Goal: Information Seeking & Learning: Check status

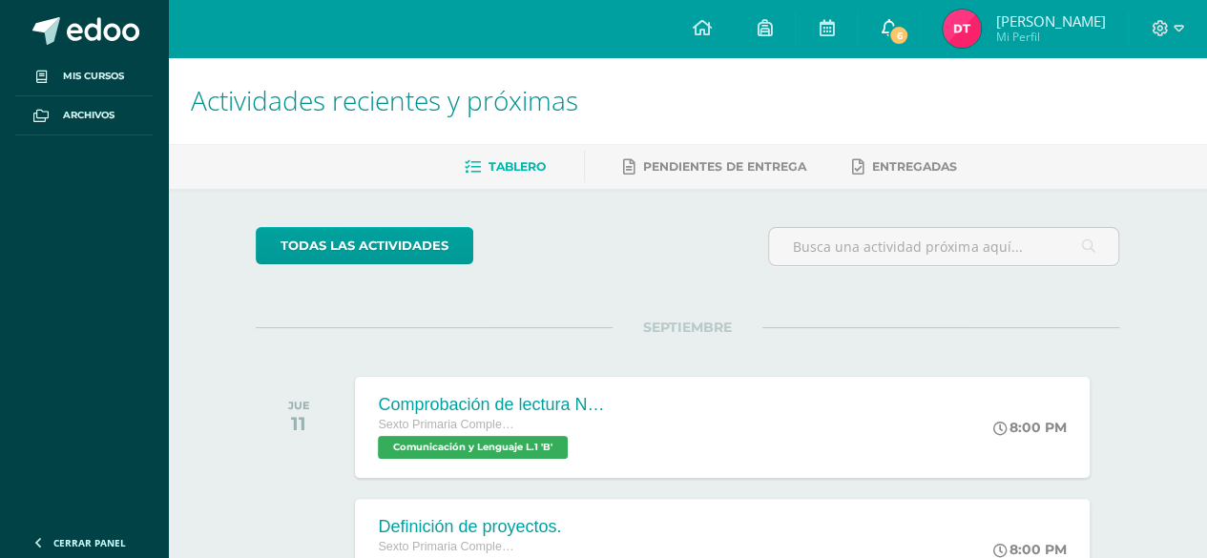
click at [901, 29] on span "6" at bounding box center [898, 35] width 21 height 21
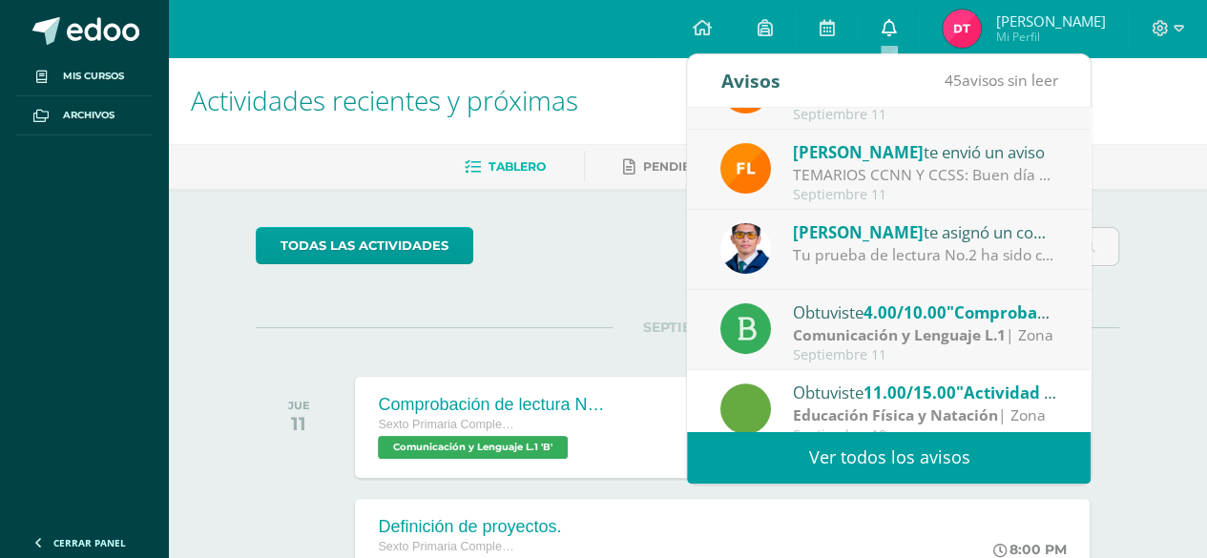
scroll to position [229, 0]
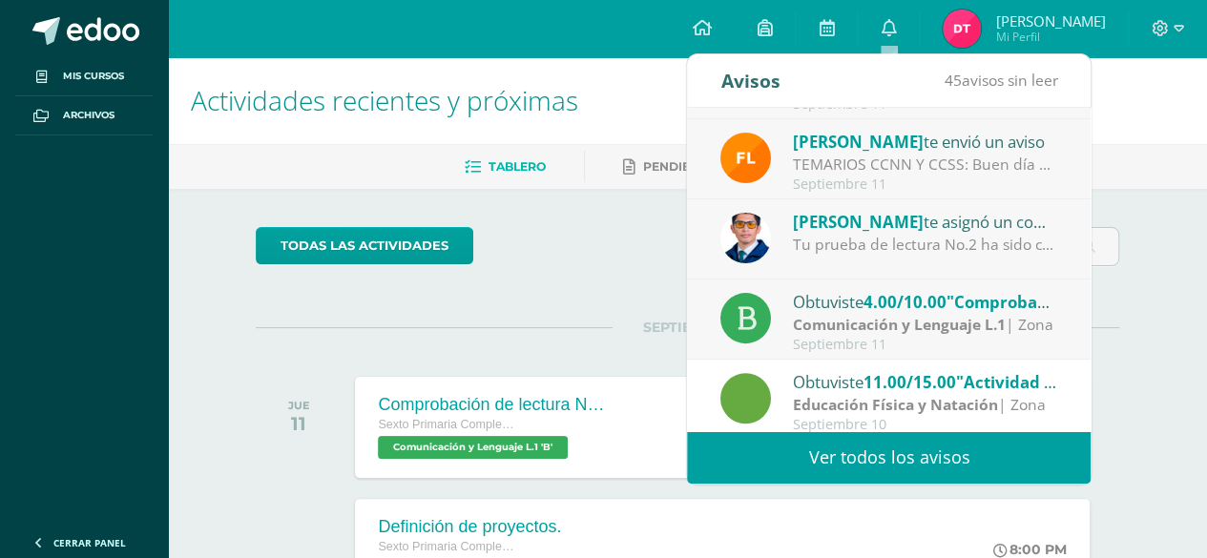
click at [912, 309] on span "4.00/10.00" at bounding box center [904, 302] width 83 height 22
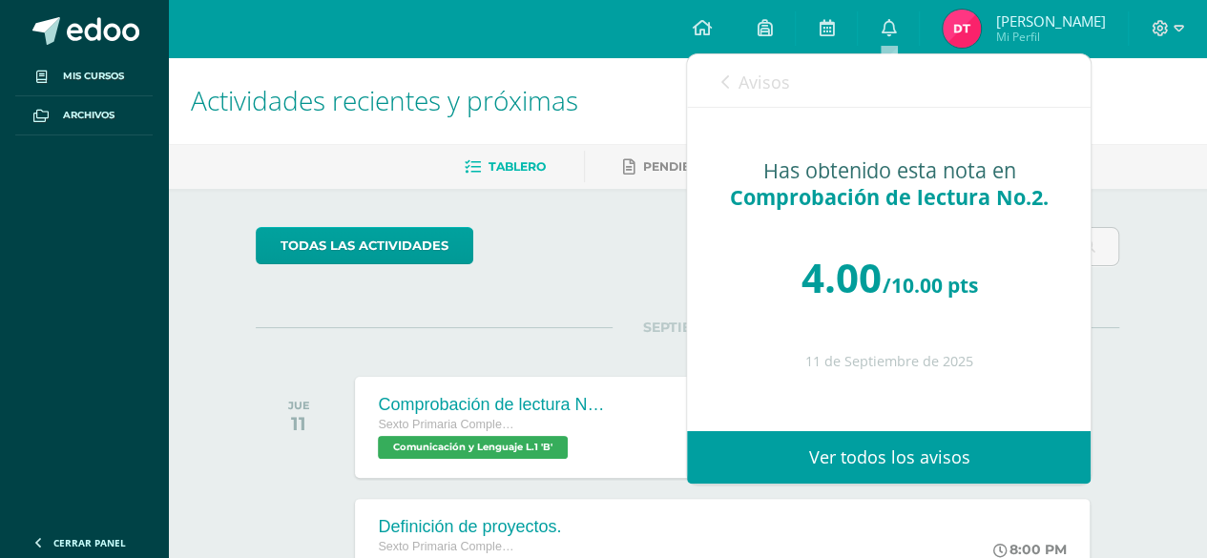
click at [738, 74] on span "Avisos" at bounding box center [764, 82] width 52 height 23
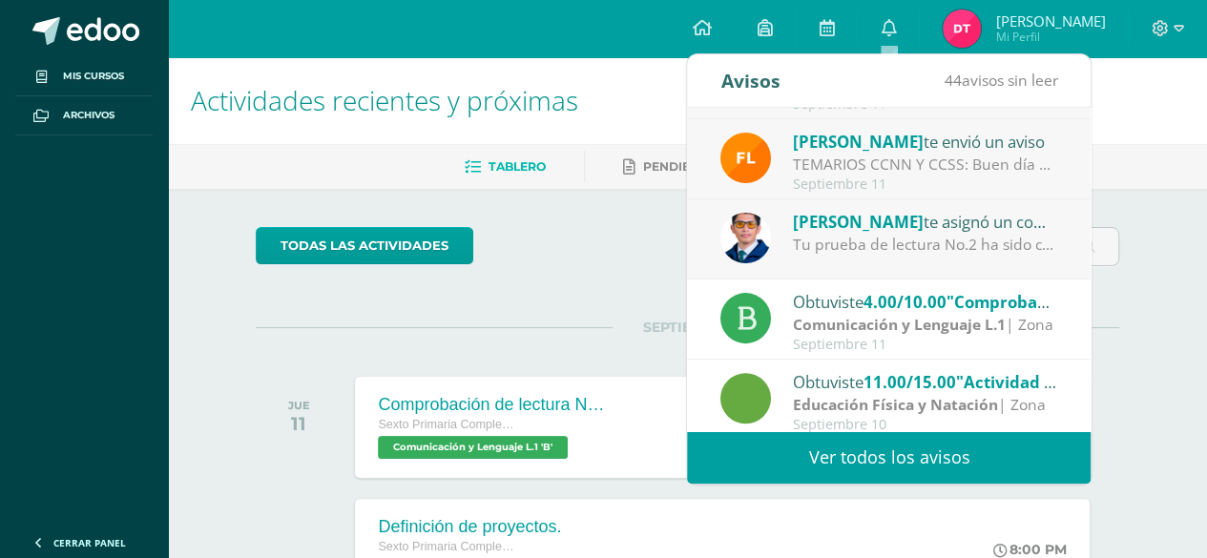
click at [958, 260] on div "Alejandro Zavala te asignó un comentario en 'Comprobación de lectura No.2.' par…" at bounding box center [889, 239] width 404 height 80
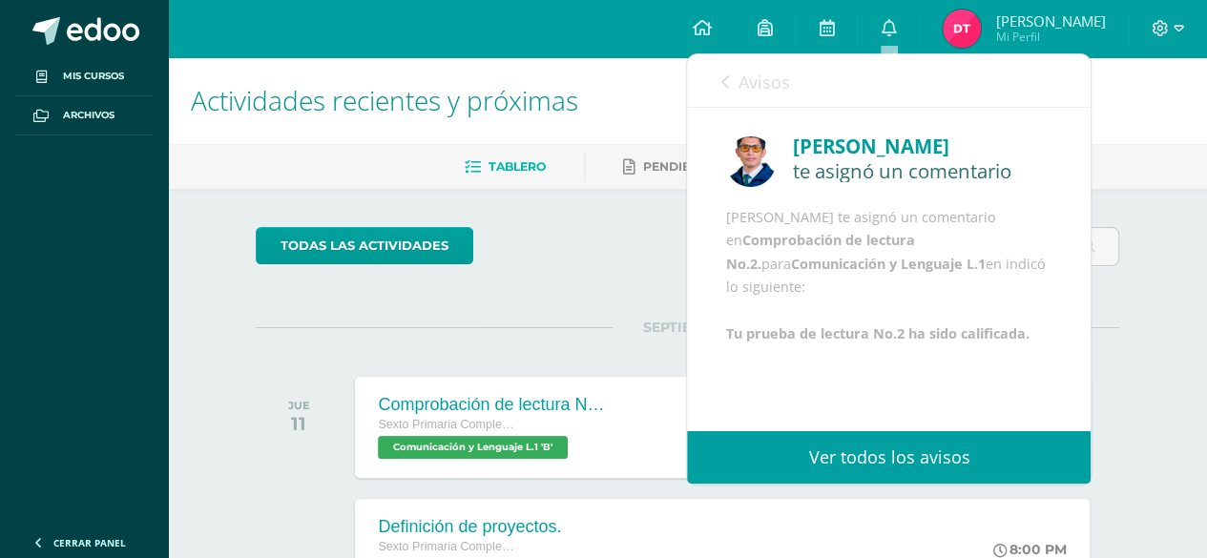
scroll to position [4, 0]
click at [722, 91] on link "Avisos" at bounding box center [754, 81] width 69 height 54
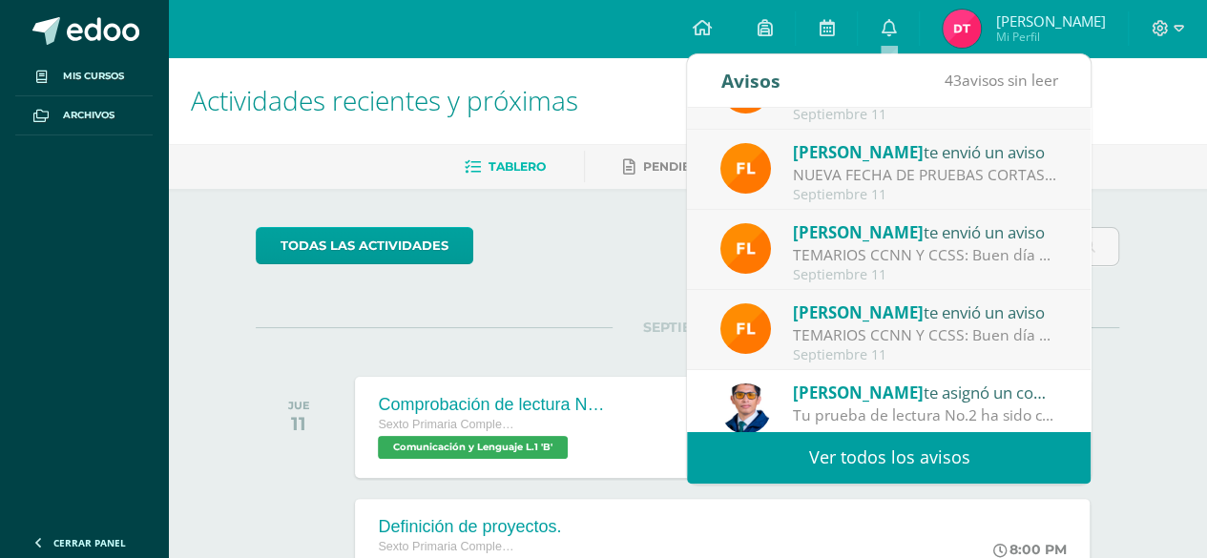
scroll to position [56, 0]
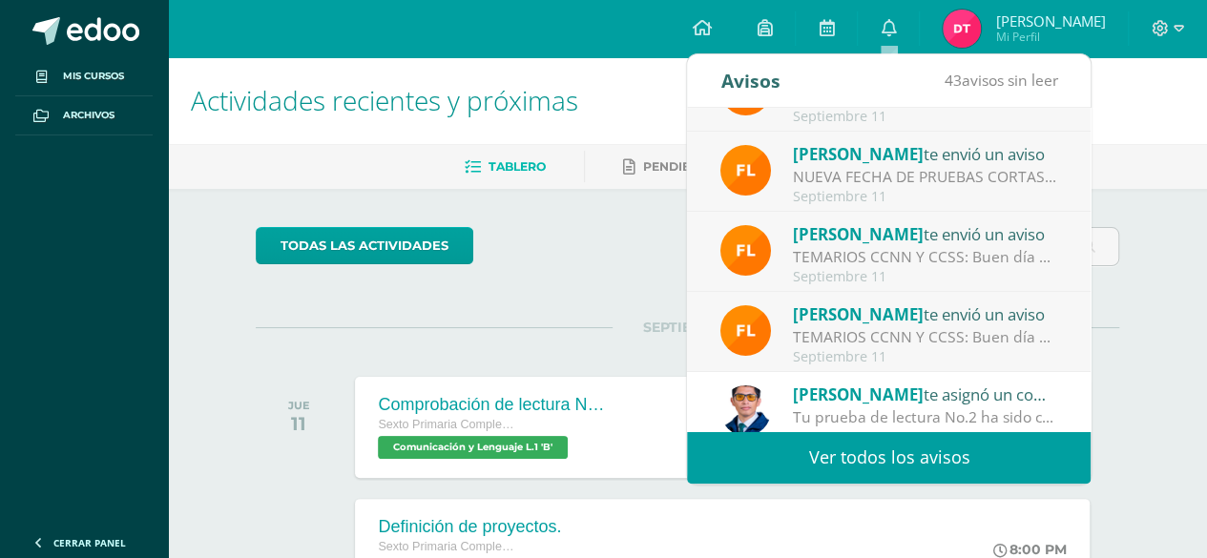
click at [947, 327] on div "TEMARIOS CCNN Y CCSS: Buen día padres de familia [PERSON_NAME] de saludarlos Le…" at bounding box center [925, 337] width 265 height 22
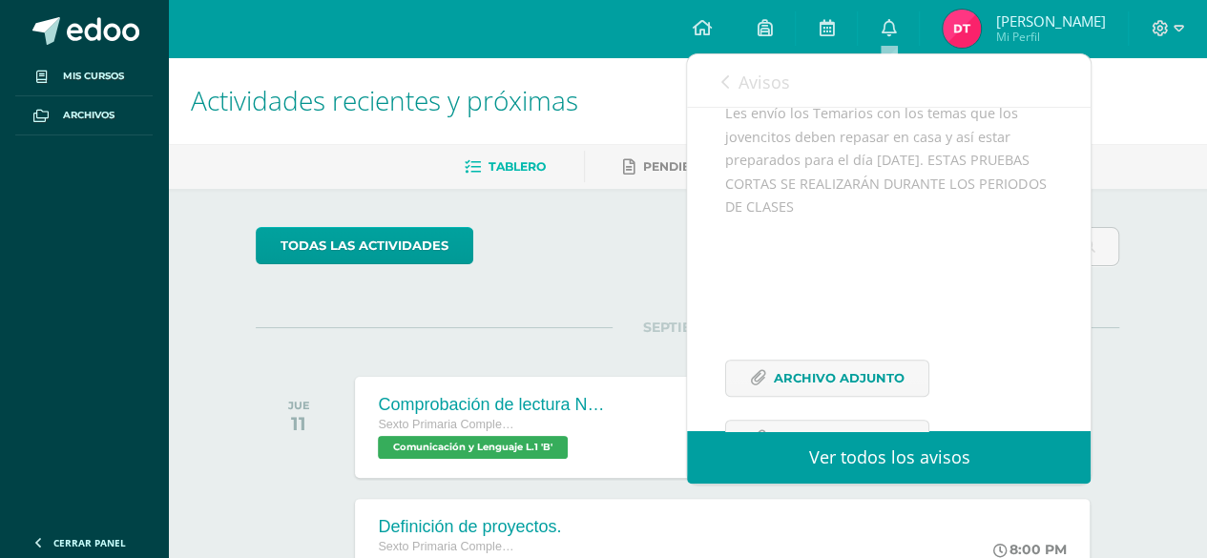
scroll to position [176, 0]
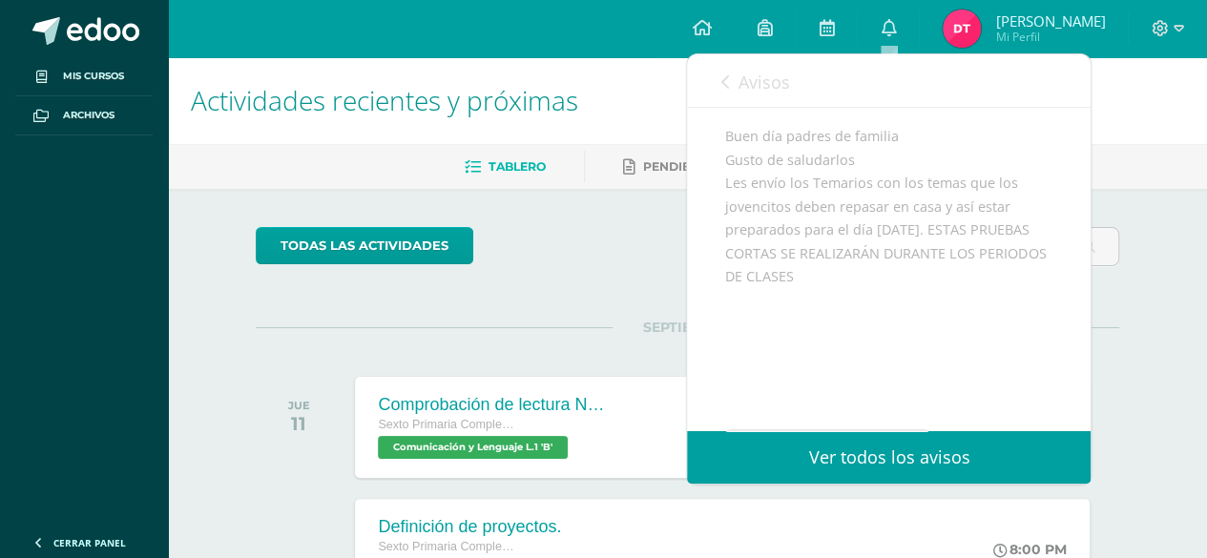
drag, startPoint x: 721, startPoint y: 155, endPoint x: 776, endPoint y: 331, distance: 184.7
click at [776, 331] on div "Flor Girón te envió un aviso: TEMARIOS CCNN Y CCSS Septiembre 11 Ciencias Socia…" at bounding box center [889, 250] width 404 height 637
copy div "Buen día padres de familia Gusto de saludarlos Les envío los Temarios con los t…"
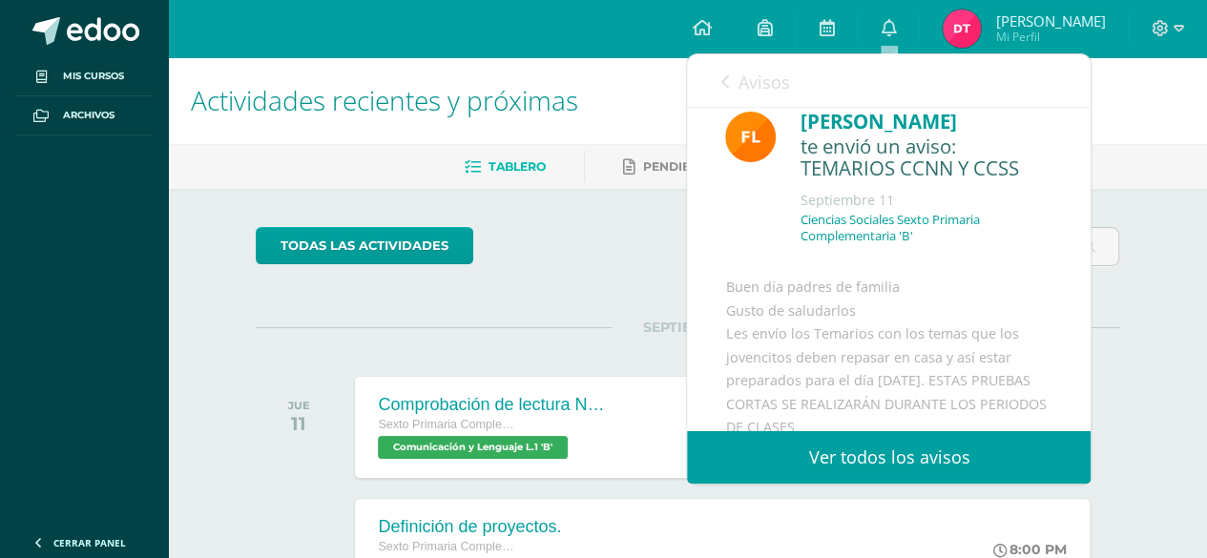
scroll to position [0, 0]
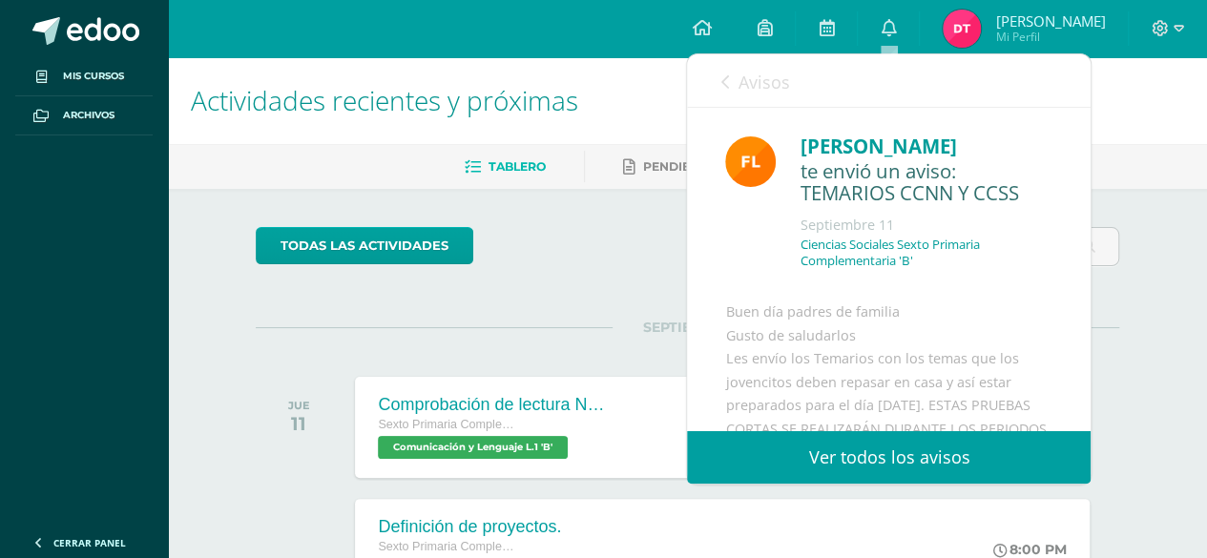
click at [936, 462] on link "Ver todos los avisos" at bounding box center [889, 457] width 404 height 52
click at [931, 466] on link "Ver todos los avisos" at bounding box center [889, 457] width 404 height 52
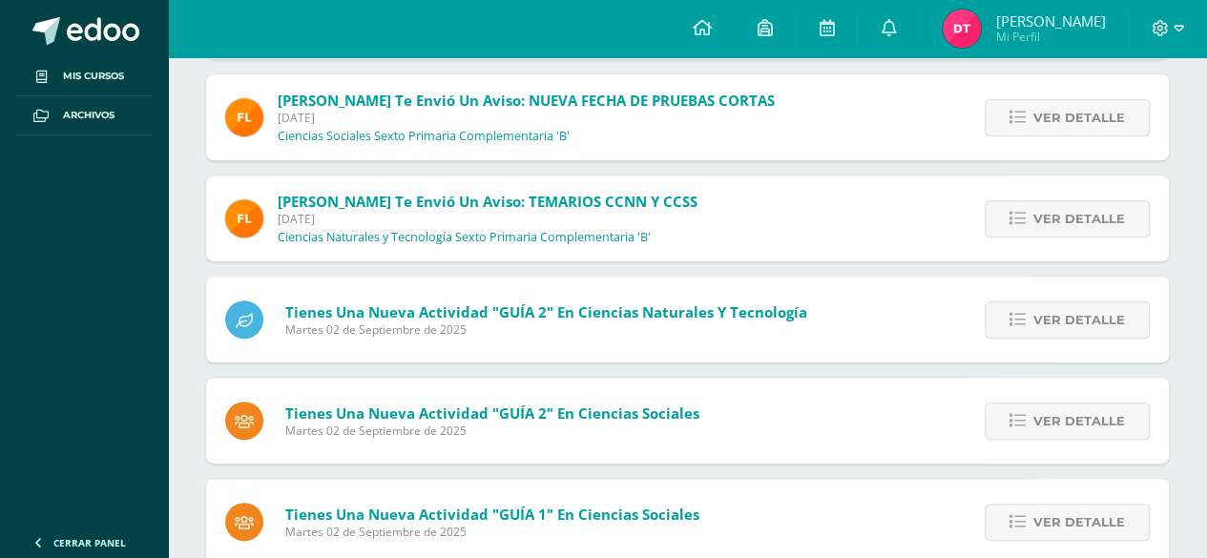
scroll to position [322, 0]
click at [1094, 209] on span "Ver detalle" at bounding box center [1079, 217] width 92 height 35
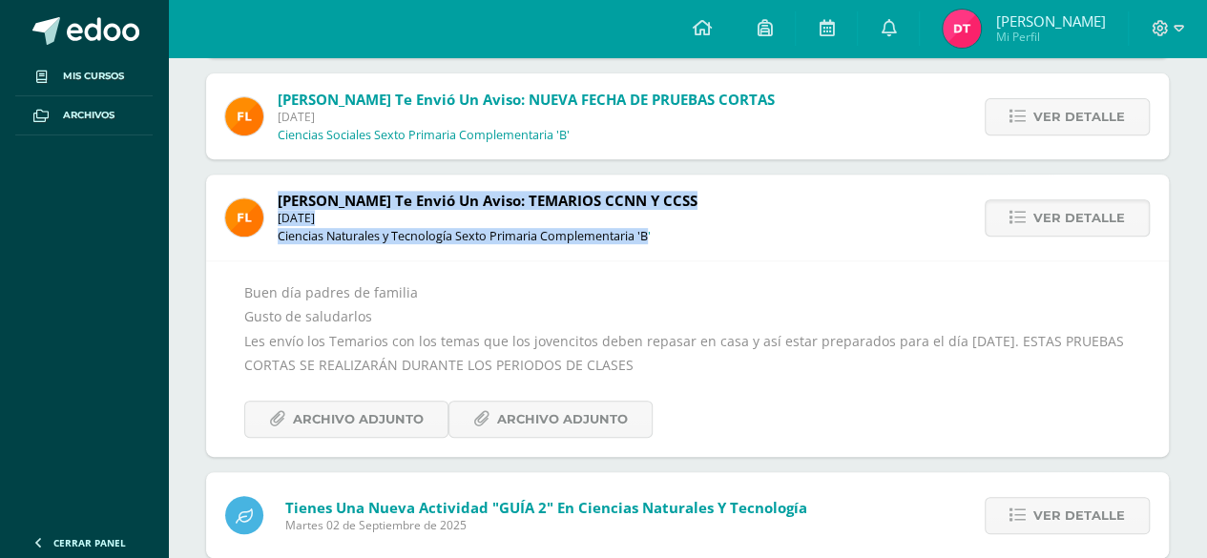
drag, startPoint x: 279, startPoint y: 194, endPoint x: 649, endPoint y: 227, distance: 371.7
click at [649, 227] on span "Flor Girón te envió un aviso: TEMARIOS CCNN Y CCSS Jueves 11 de Septiembre de 2…" at bounding box center [488, 217] width 420 height 53
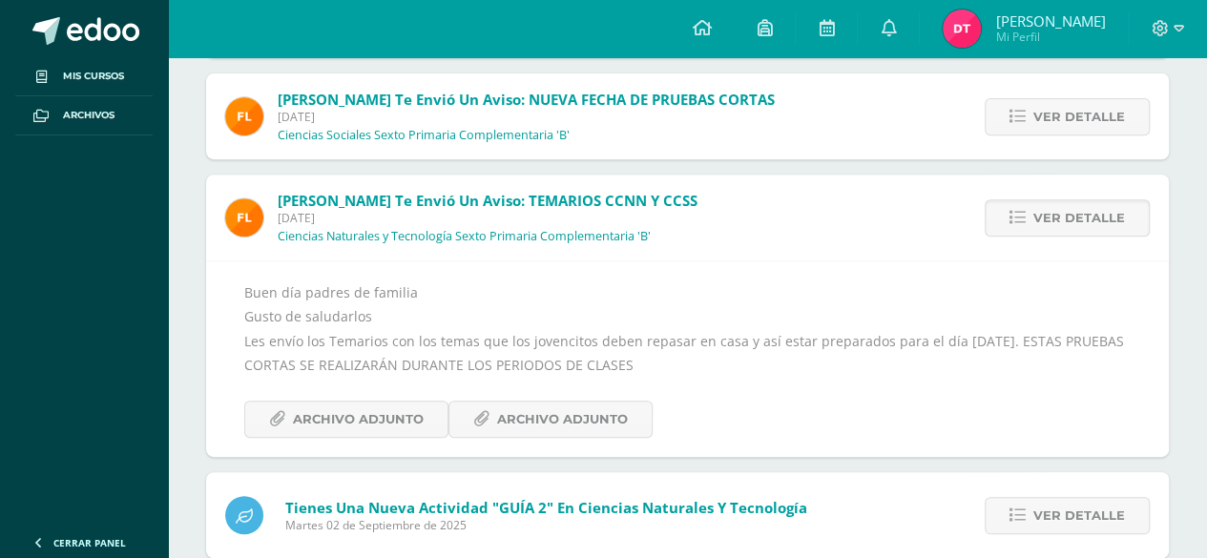
click at [656, 227] on div "Flor Girón te envió un aviso: TEMARIOS CCNN Y CCSS Jueves 11 de Septiembre de 2…" at bounding box center [461, 218] width 510 height 86
drag, startPoint x: 656, startPoint y: 227, endPoint x: 403, endPoint y: 199, distance: 255.3
drag, startPoint x: 403, startPoint y: 199, endPoint x: 788, endPoint y: 211, distance: 385.6
click at [788, 211] on div "Flor Girón te envió un aviso: TEMARIOS CCNN Y CCSS Jueves 11 de Septiembre de 2…" at bounding box center [687, 316] width 963 height 282
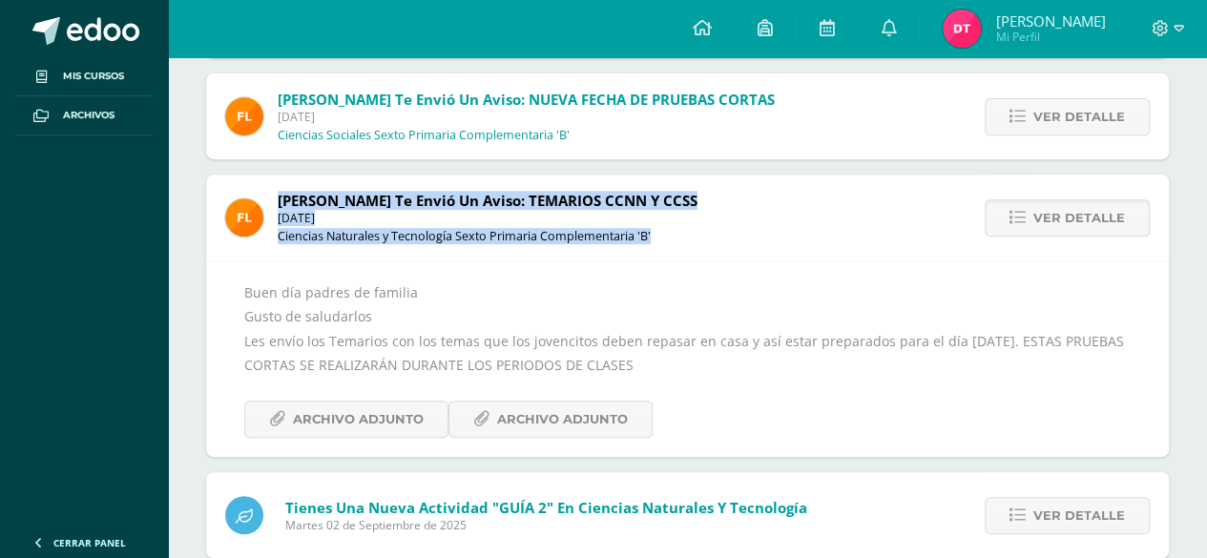
drag, startPoint x: 661, startPoint y: 233, endPoint x: 276, endPoint y: 194, distance: 387.4
click at [276, 194] on div "Flor Girón te envió un aviso: TEMARIOS CCNN Y CCSS Jueves 11 de Septiembre de 2…" at bounding box center [461, 218] width 510 height 86
copy span "Flor Girón te envió un aviso: TEMARIOS CCNN Y CCSS Jueves 11 de Septiembre de 2…"
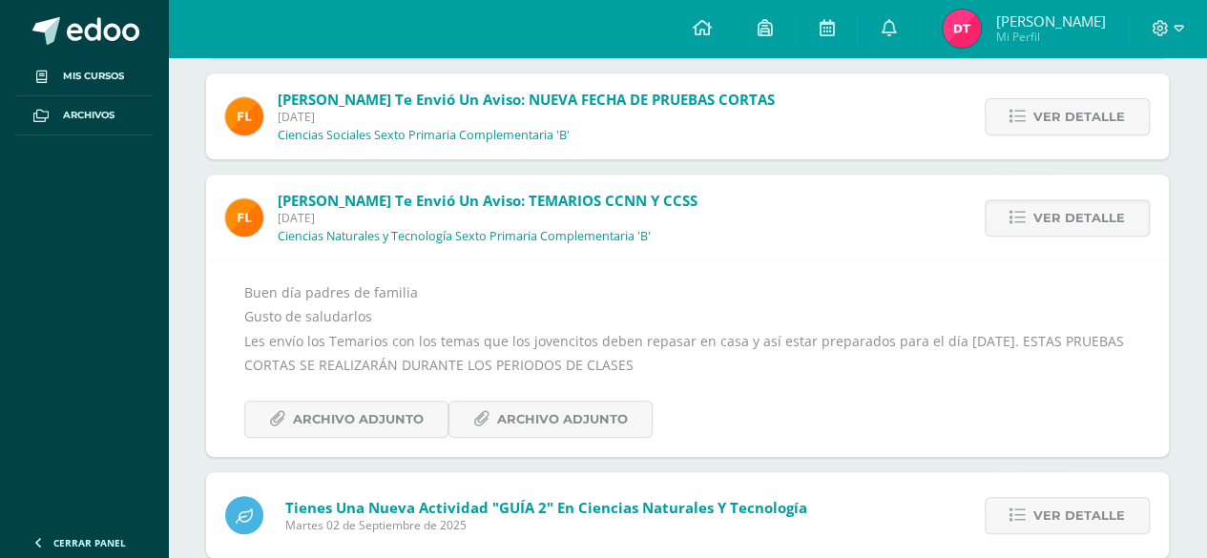
click at [239, 289] on div "Buen día padres de familia Gusto de saludarlos Les envío los Temarios con los t…" at bounding box center [687, 358] width 963 height 197
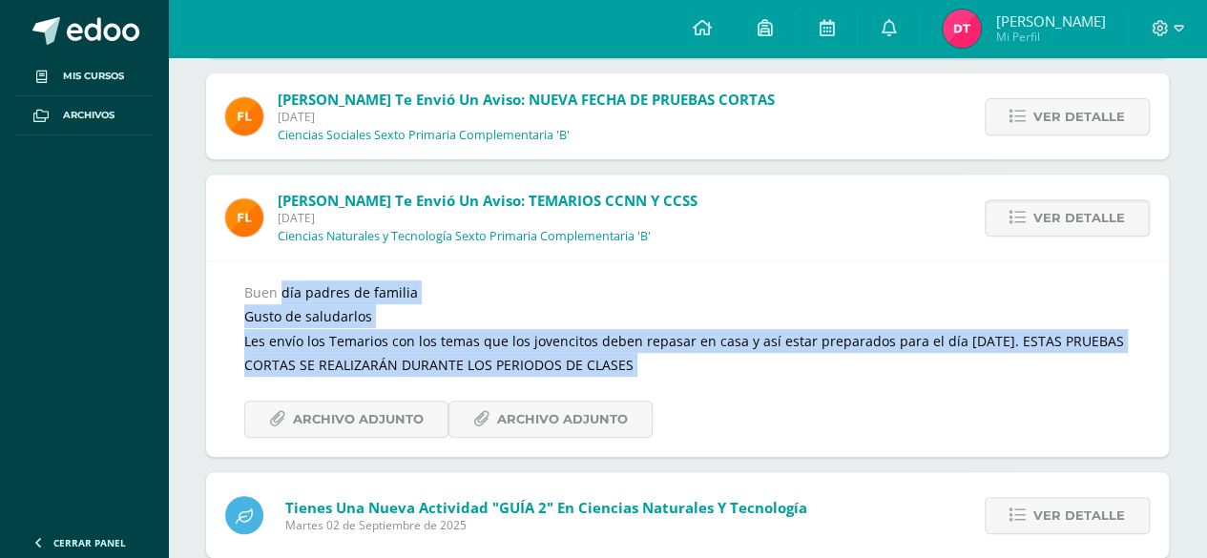
drag, startPoint x: 239, startPoint y: 289, endPoint x: 741, endPoint y: 362, distance: 508.0
click at [741, 362] on div "Buen día padres de familia Gusto de saludarlos Les envío los Temarios con los t…" at bounding box center [687, 358] width 963 height 197
copy div "Buen día padres de familia Gusto de saludarlos Les envío los Temarios con los t…"
click at [404, 426] on span "Archivo Adjunto" at bounding box center [358, 419] width 131 height 35
click at [581, 365] on div "Buen día padres de familia Gusto de saludarlos Les envío los Temarios con los t…" at bounding box center [687, 359] width 886 height 157
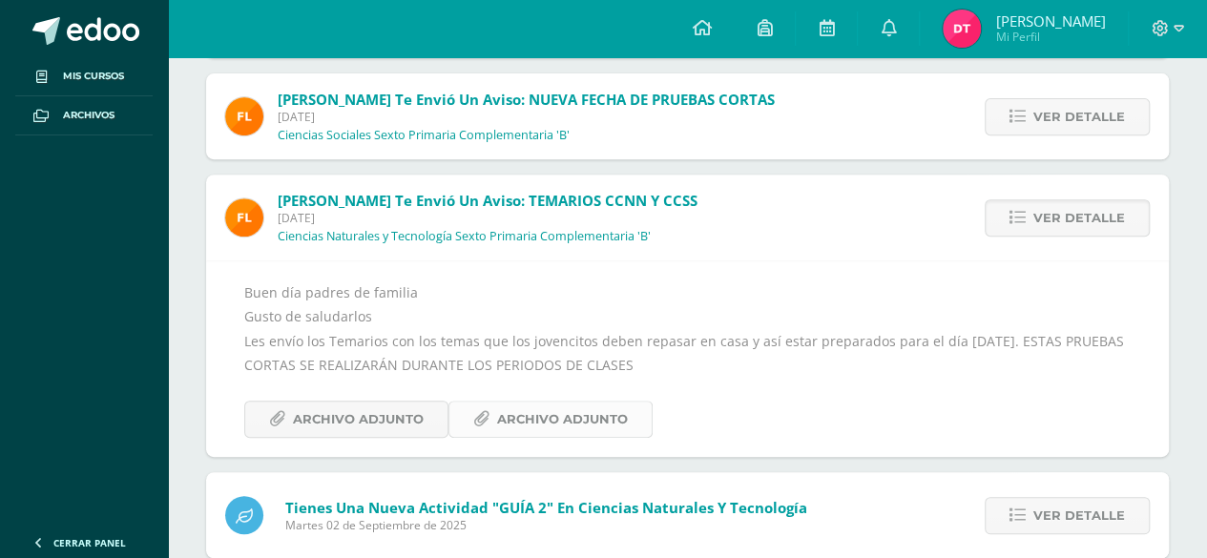
click at [577, 418] on span "Archivo Adjunto" at bounding box center [562, 419] width 131 height 35
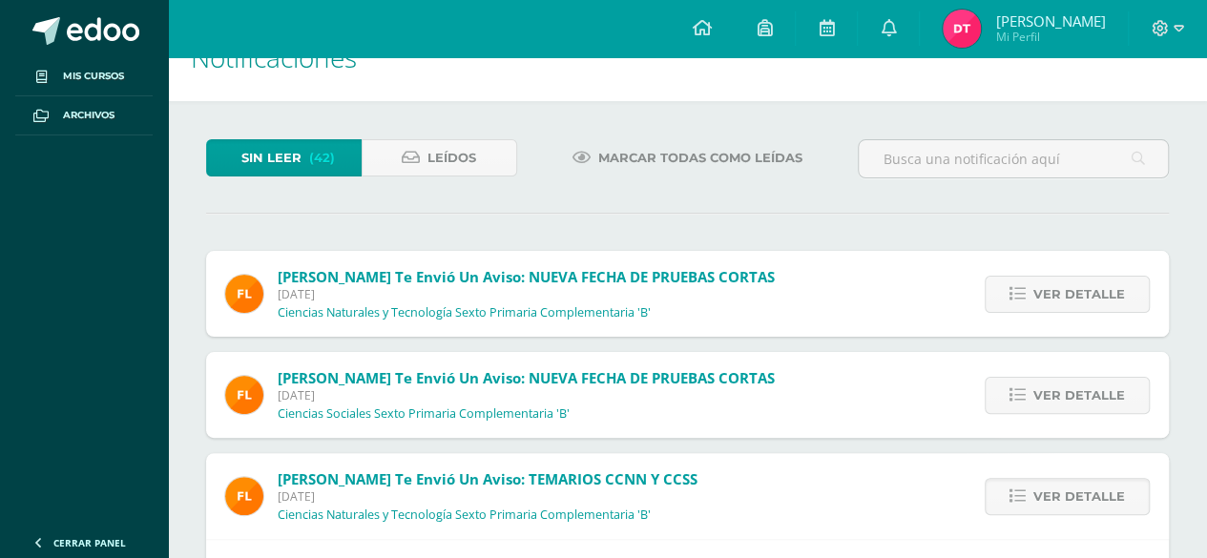
scroll to position [118, 0]
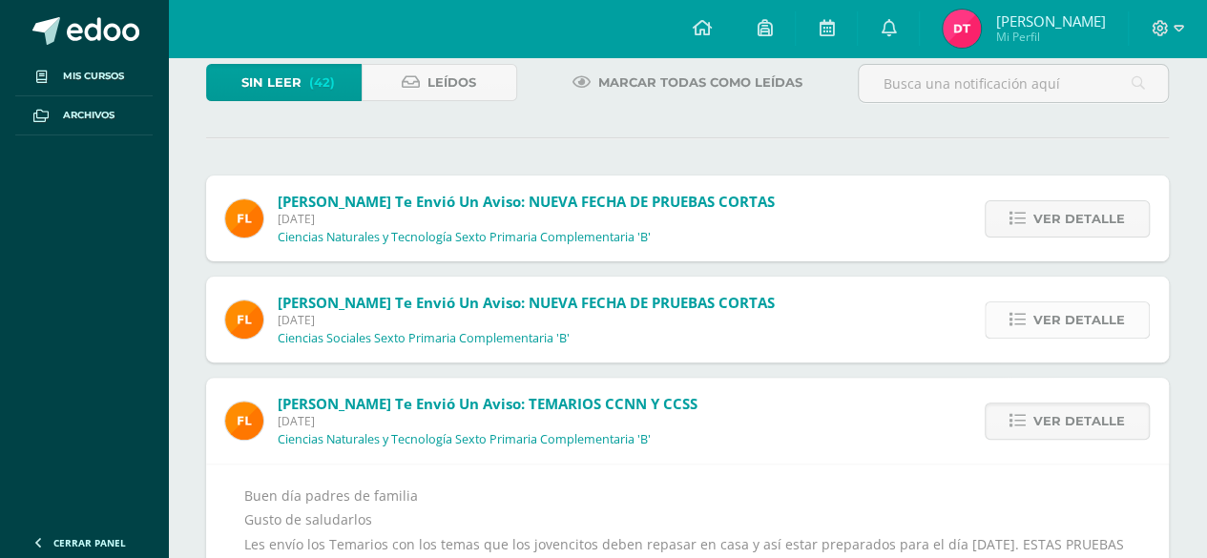
click at [1059, 315] on span "Ver detalle" at bounding box center [1079, 319] width 92 height 35
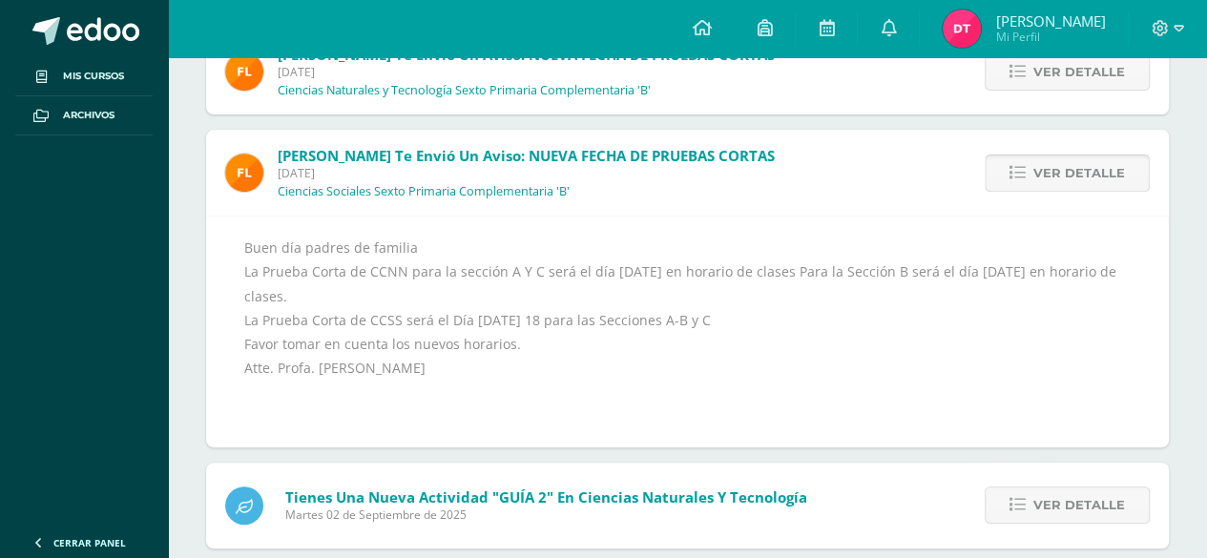
scroll to position [282, 0]
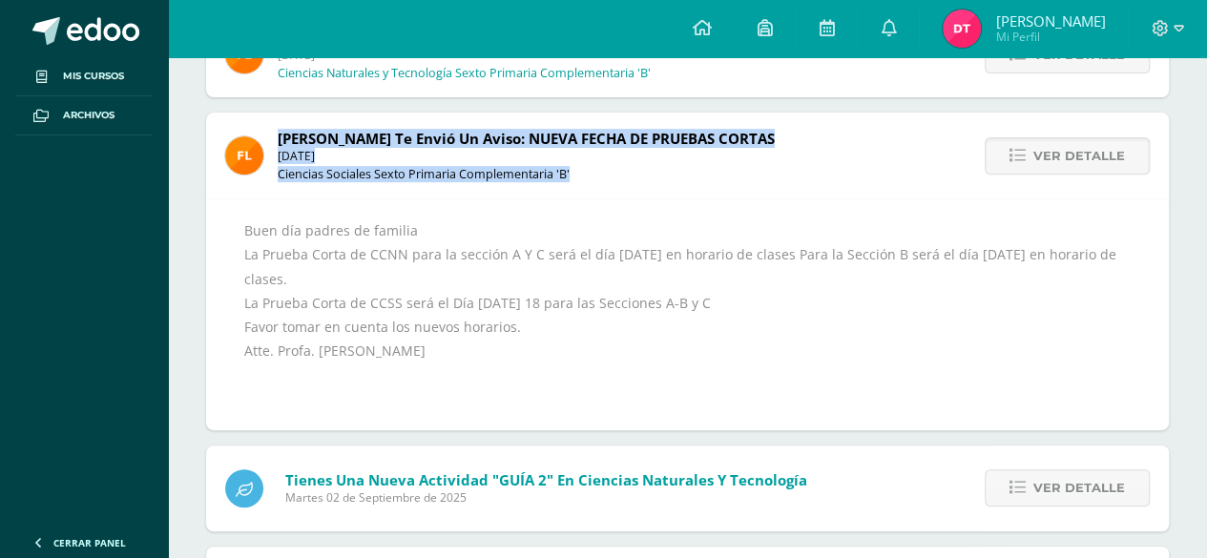
drag, startPoint x: 275, startPoint y: 131, endPoint x: 569, endPoint y: 189, distance: 299.6
click at [569, 189] on div "Flor Girón te envió un aviso: NUEVA FECHA DE PRUEBAS CORTAS Jueves 11 de Septie…" at bounding box center [500, 156] width 588 height 86
copy span "Flor Girón te envió un aviso: NUEVA FECHA DE PRUEBAS CORTAS Jueves 11 de Septie…"
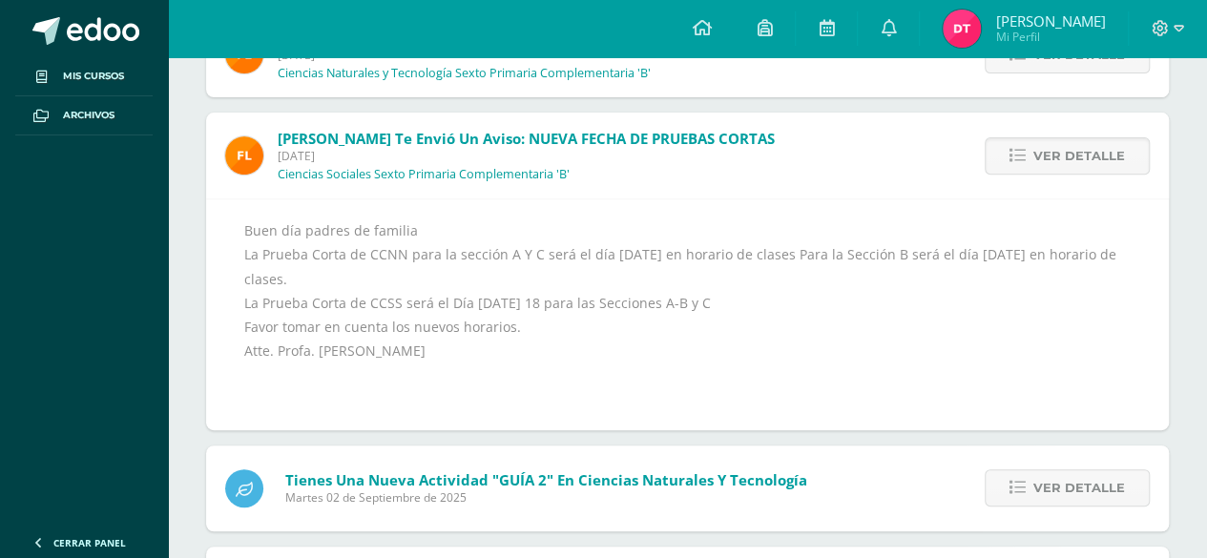
click at [239, 230] on div "Buen día padres de familia La Prueba Corta de CCNN para la sección A Y C será e…" at bounding box center [687, 314] width 963 height 232
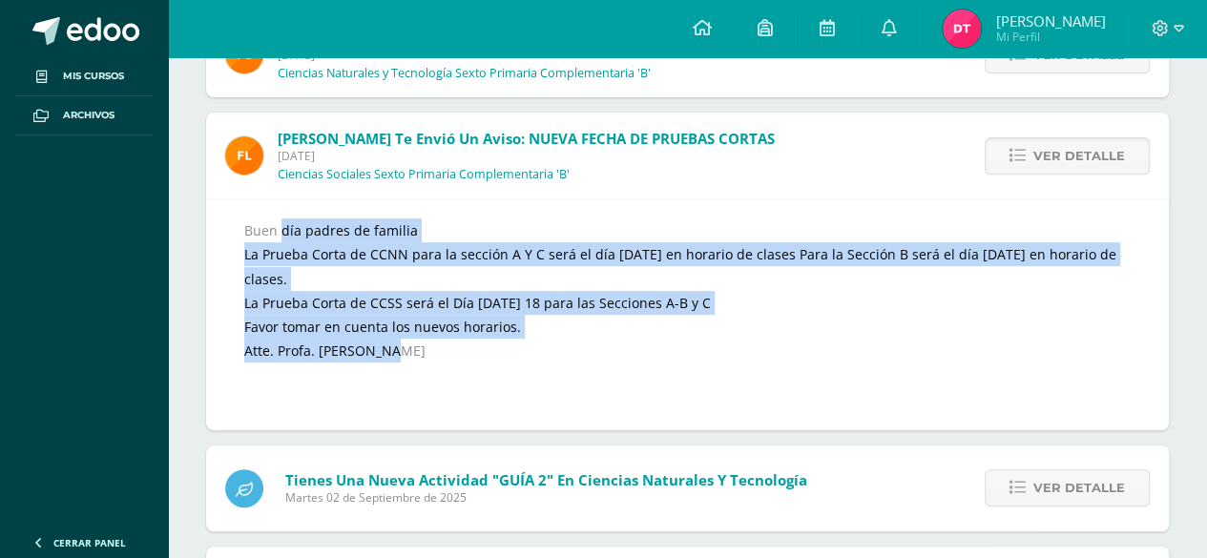
drag, startPoint x: 239, startPoint y: 219, endPoint x: 382, endPoint y: 355, distance: 196.4
click at [382, 355] on div "Buen día padres de familia La Prueba Corta de CCNN para la sección A Y C será e…" at bounding box center [687, 314] width 963 height 232
copy div "Buen día padres de familia La Prueba Corta de CCNN para la sección A Y C será e…"
click at [552, 239] on div "Buen día padres de familia La Prueba Corta de CCNN para la sección A Y C será e…" at bounding box center [687, 314] width 886 height 193
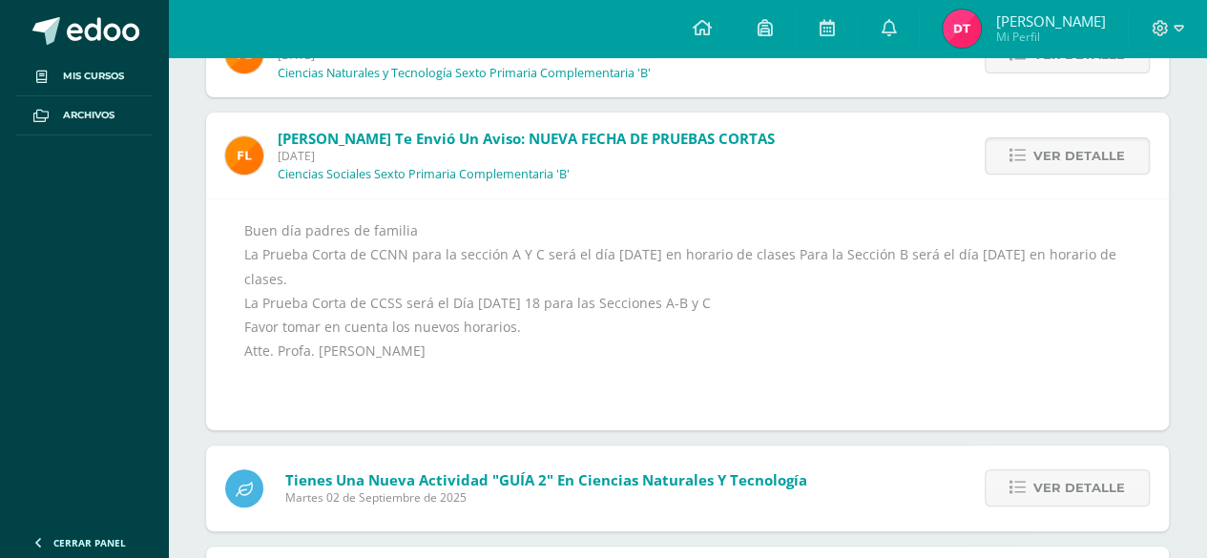
scroll to position [0, 0]
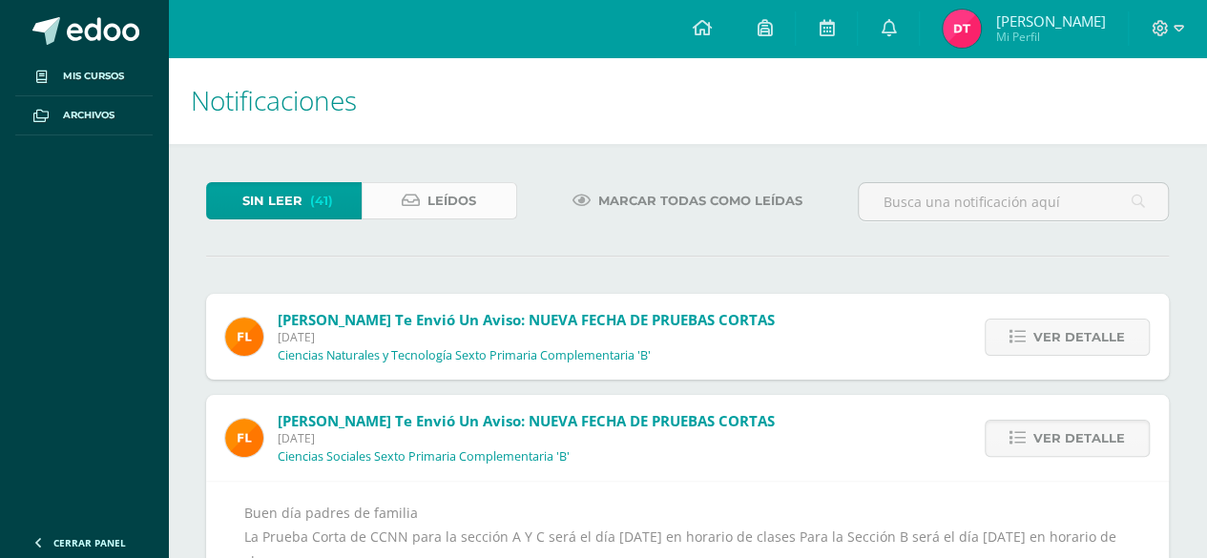
click at [406, 192] on link "Leídos" at bounding box center [440, 200] width 156 height 37
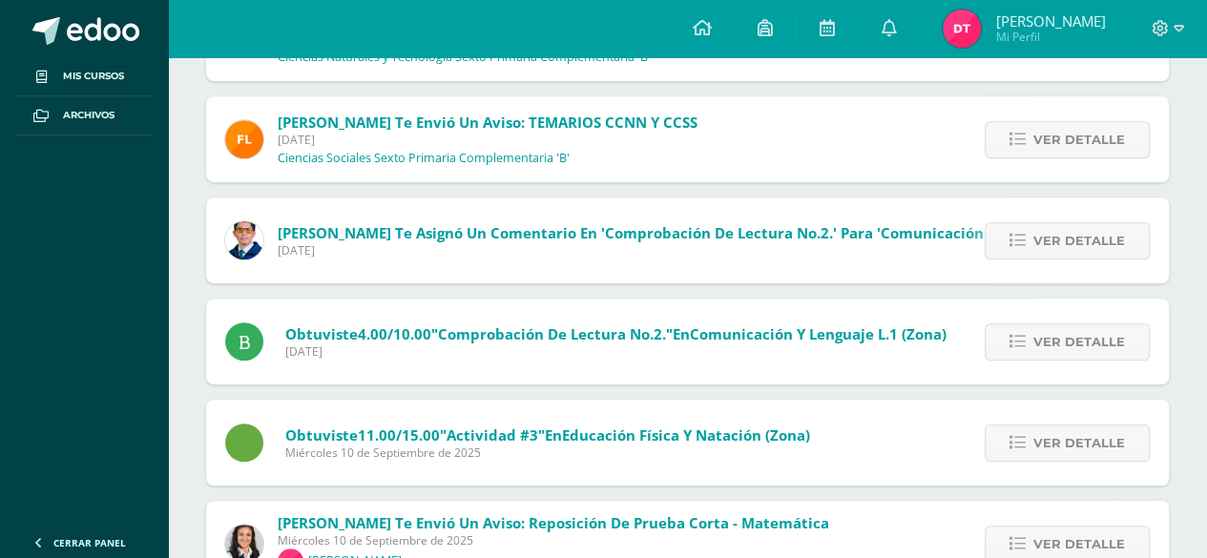
scroll to position [449, 0]
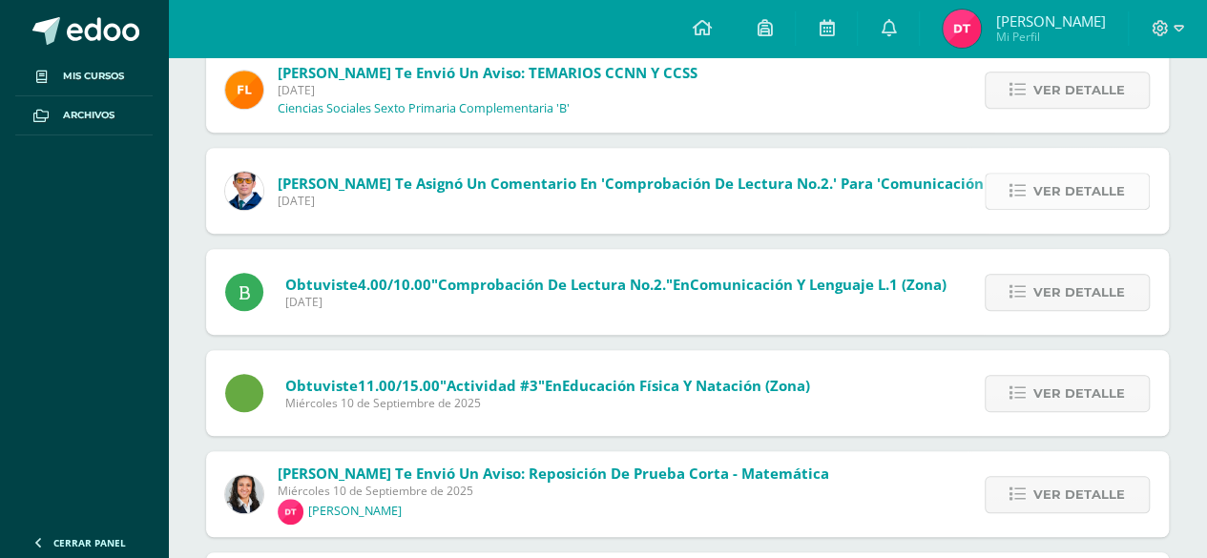
click at [1037, 174] on span "Ver detalle" at bounding box center [1079, 191] width 92 height 35
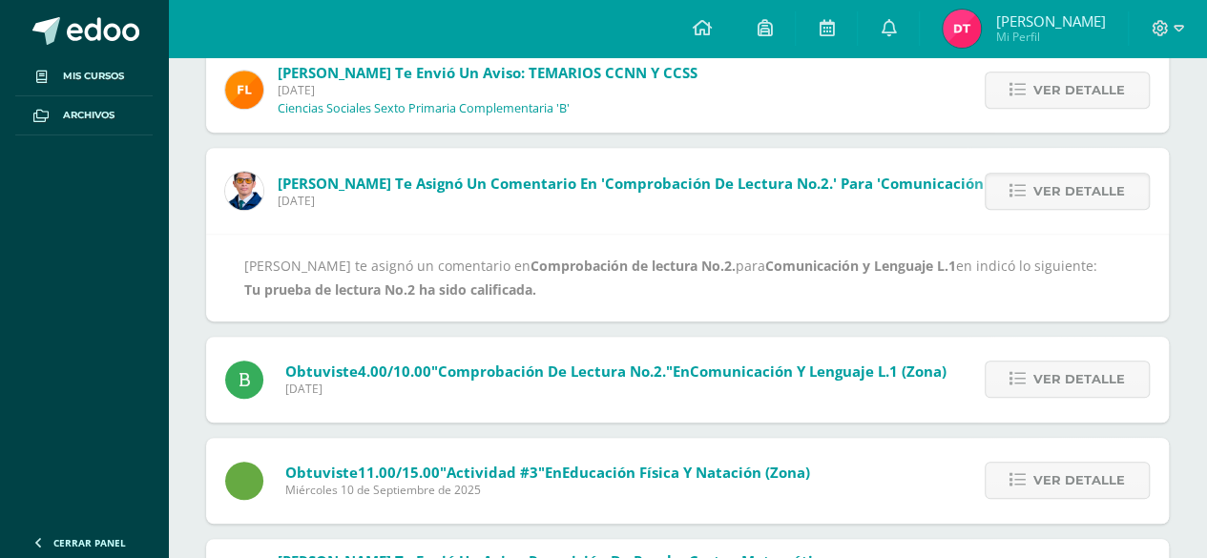
drag, startPoint x: 271, startPoint y: 179, endPoint x: 467, endPoint y: 209, distance: 197.8
click at [467, 209] on div "[PERSON_NAME] te asignó un comentario en 'Comprobación de lectura No.2.' para '…" at bounding box center [658, 191] width 905 height 86
copy span "[PERSON_NAME] te asignó un comentario en 'Comprobación de lectura No.2.' para '…"
click at [361, 255] on div "[PERSON_NAME] te asignó un comentario en Comprobación de lectura No.2. para Com…" at bounding box center [687, 278] width 886 height 48
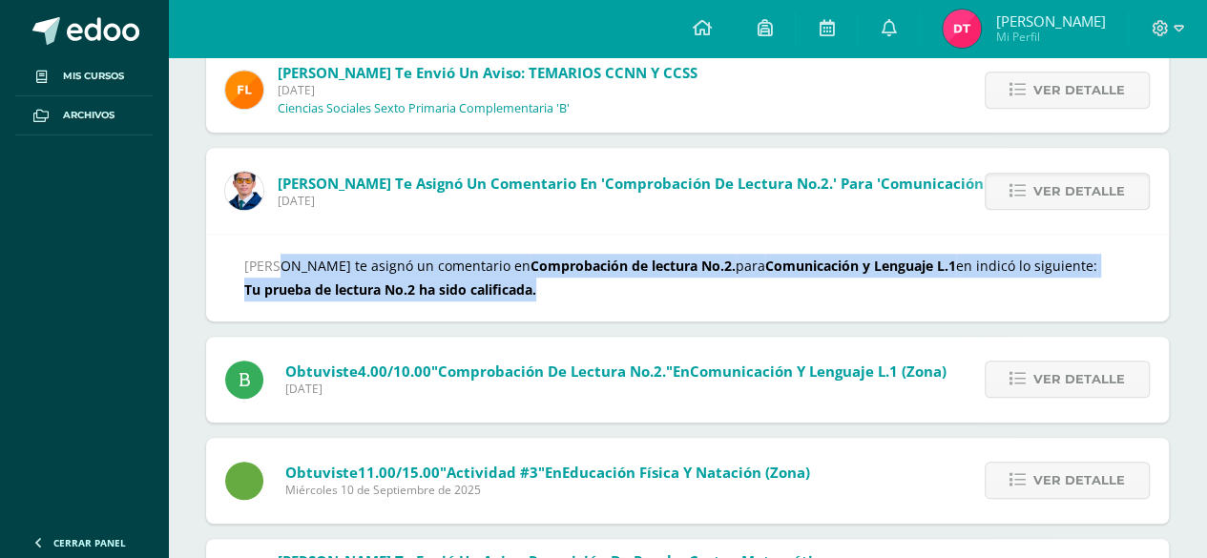
drag, startPoint x: 234, startPoint y: 257, endPoint x: 544, endPoint y: 278, distance: 310.8
click at [544, 278] on div "[PERSON_NAME] te asignó un comentario en Comprobación de lectura No.2. para Com…" at bounding box center [687, 277] width 963 height 87
copy div "Alejandro Zavala te asignó un comentario en Comprobación de lectura No.2. para …"
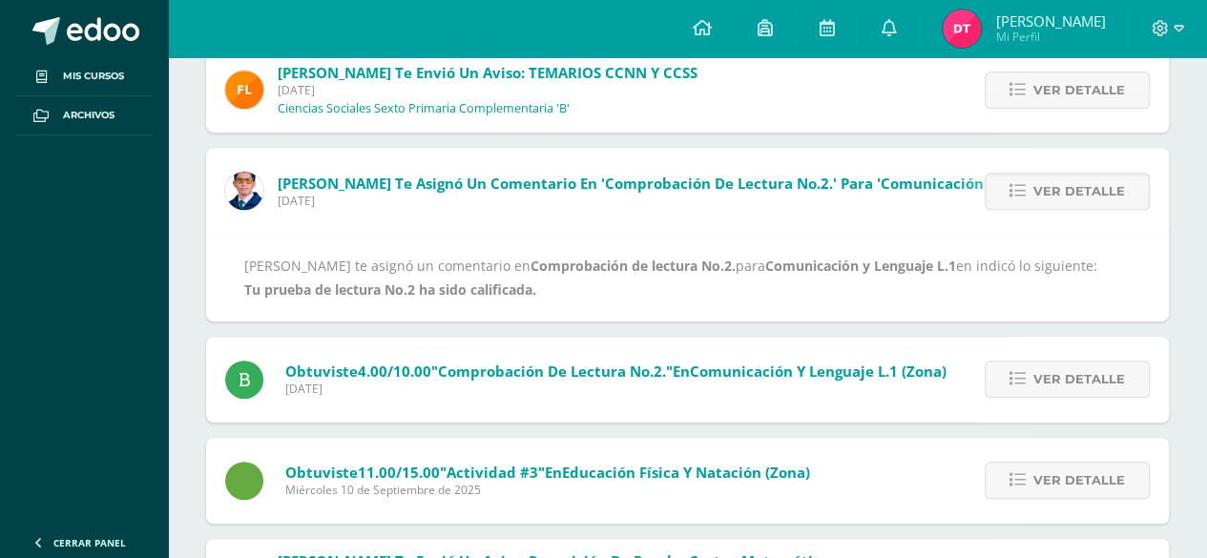
click at [393, 326] on div "Flor Girón te envió un aviso: NUEVA FECHA DE PRUEBAS CORTAS Jueves 11 de Septie…" at bounding box center [687, 417] width 963 height 1147
click at [1025, 388] on link "Ver detalle" at bounding box center [1067, 379] width 165 height 37
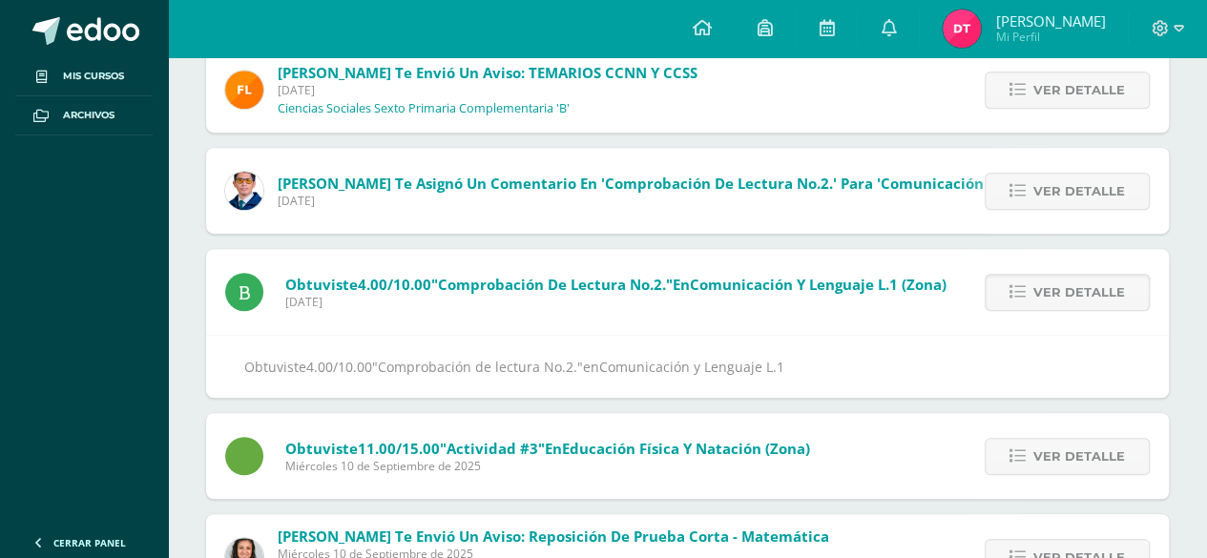
drag, startPoint x: 284, startPoint y: 283, endPoint x: 468, endPoint y: 304, distance: 184.4
click at [468, 304] on span "Obtuviste 4.00/10.00 "Comprobación de lectura No.2." en Comunicación y Lenguaje…" at bounding box center [615, 292] width 661 height 35
copy span "Obtuviste 4.00/10.00 "Comprobación de lectura No.2." en Comunicación y Lenguaje…"
click at [405, 339] on div "Obtuviste 4.00/10.00 "Comprobación de lectura No.2." en Comunicación y Lenguaje…" at bounding box center [687, 366] width 963 height 63
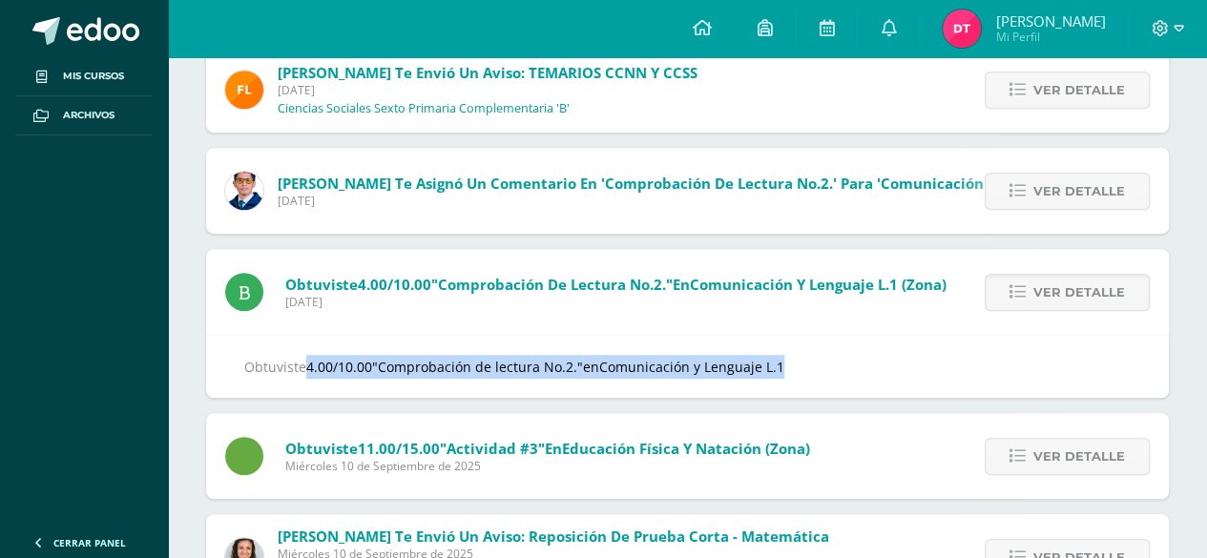
drag, startPoint x: 784, startPoint y: 371, endPoint x: 208, endPoint y: 373, distance: 576.3
click at [208, 373] on div "Obtuviste 4.00/10.00 "Comprobación de lectura No.2." en Comunicación y Lenguaje…" at bounding box center [687, 366] width 963 height 63
copy div "Obtuviste 4.00/10.00 "Comprobación de lectura No.2." en Comunicación y Lenguaje…"
click at [979, 30] on img at bounding box center [962, 29] width 38 height 38
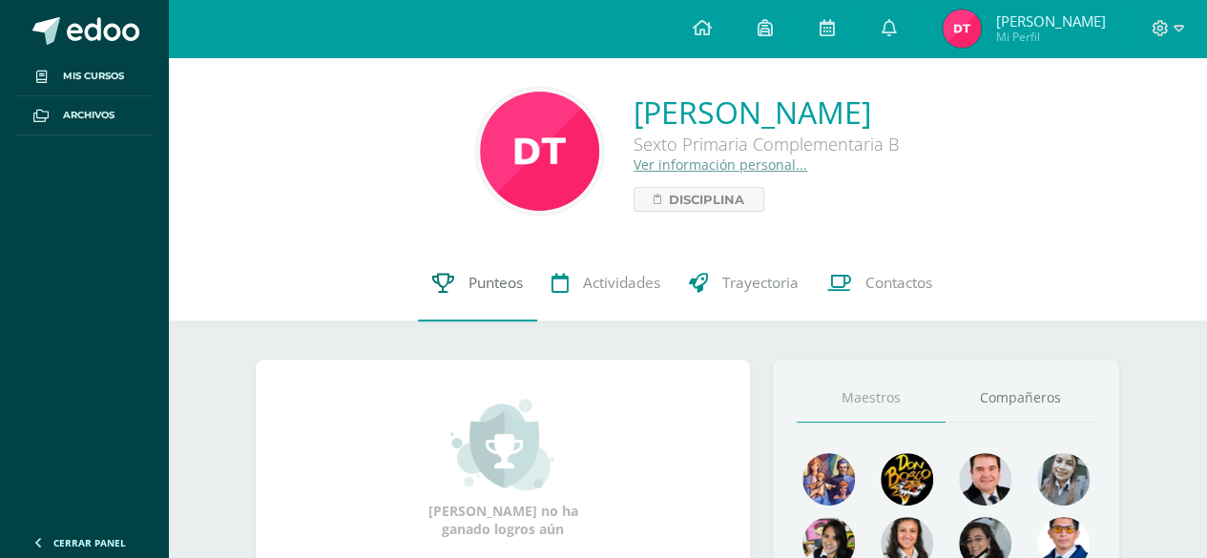
click at [492, 285] on span "Punteos" at bounding box center [495, 283] width 54 height 20
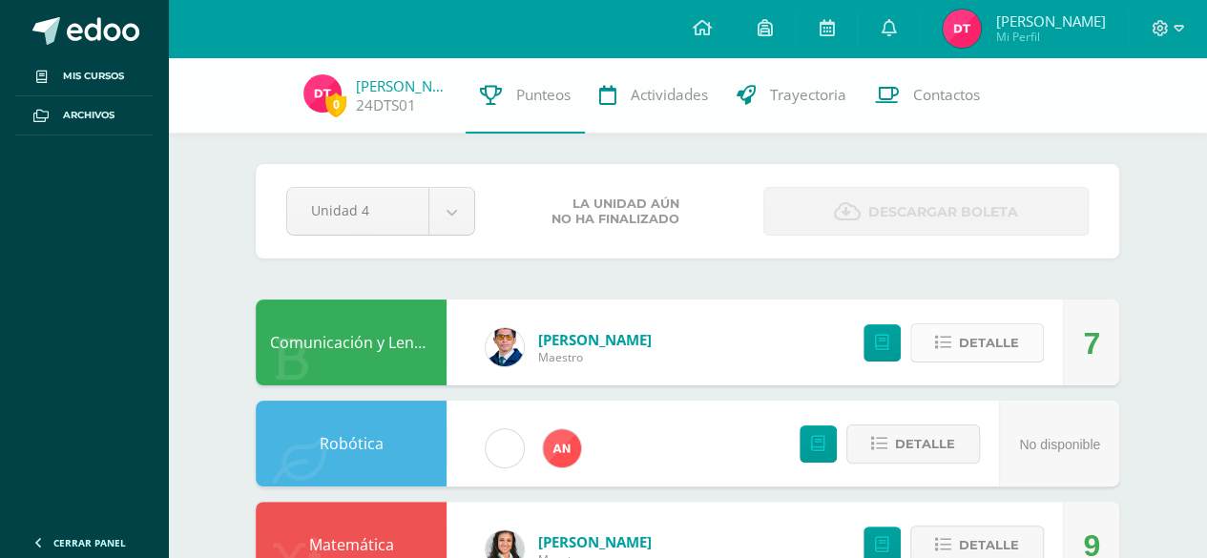
click at [912, 352] on button "Detalle" at bounding box center [977, 342] width 134 height 39
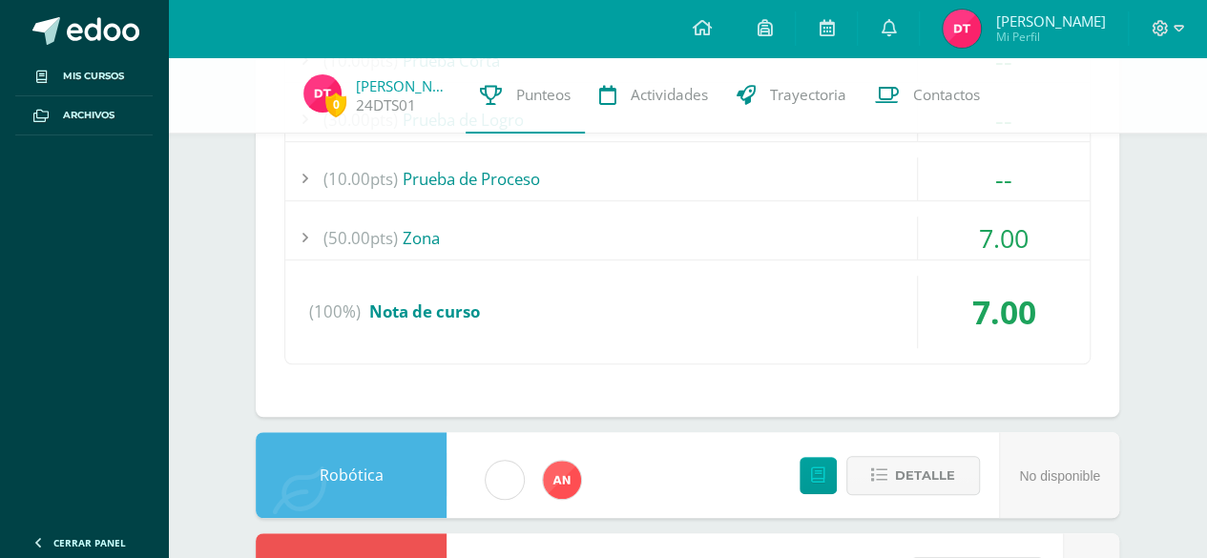
scroll to position [398, 0]
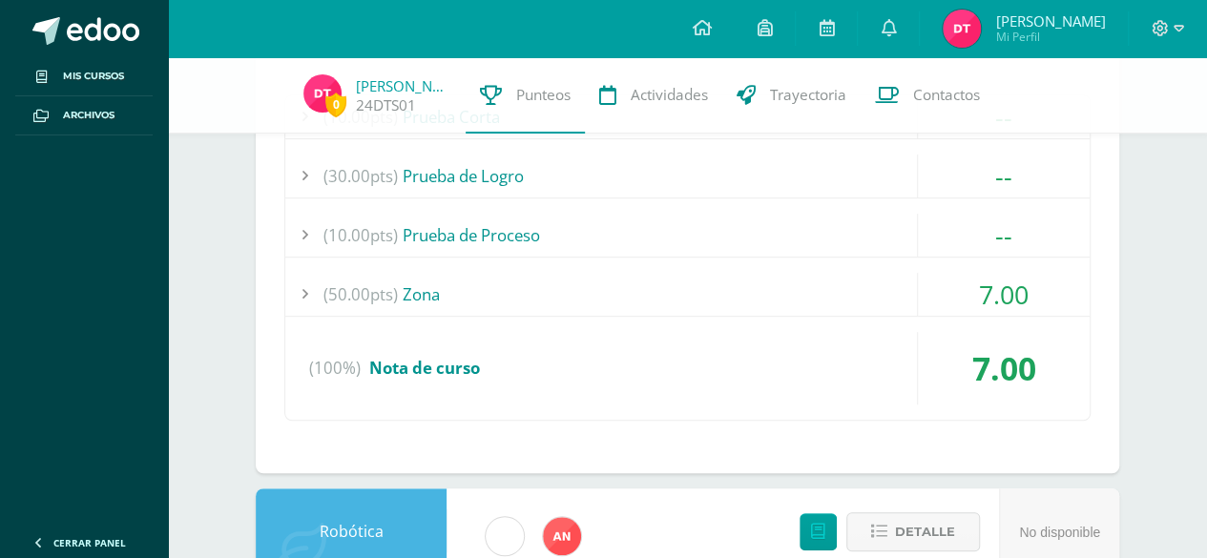
click at [946, 283] on div "7.00" at bounding box center [1003, 294] width 173 height 43
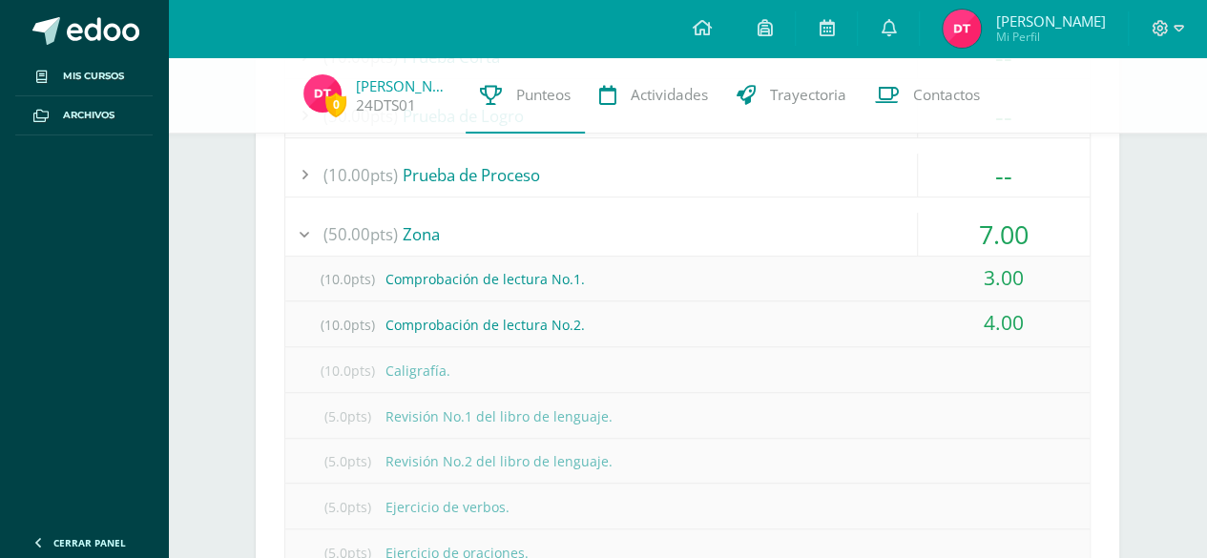
scroll to position [514, 0]
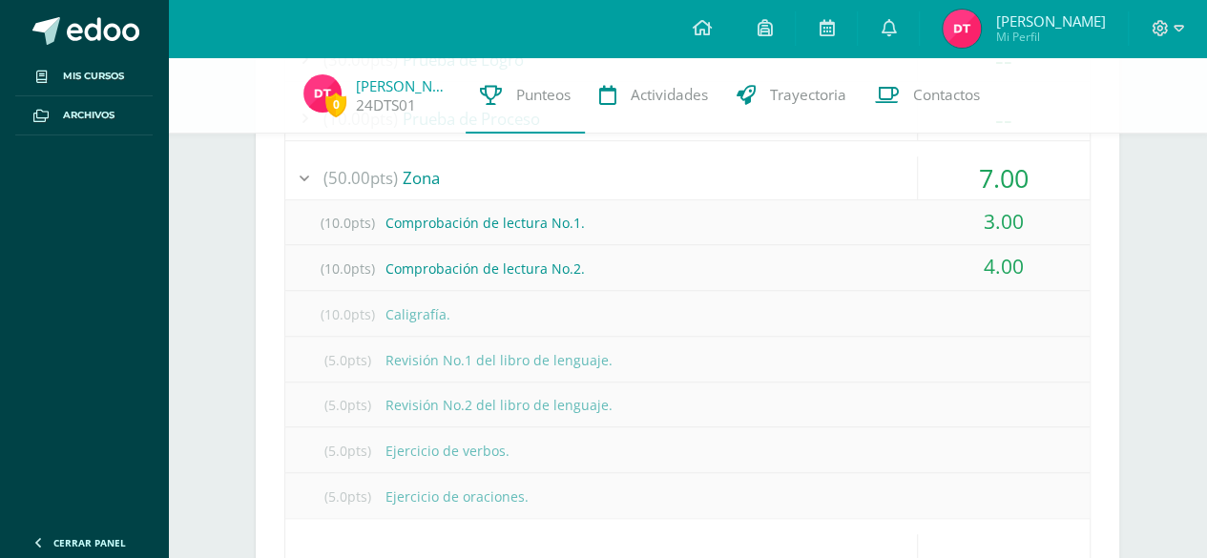
click at [992, 227] on span "3.00" at bounding box center [1004, 221] width 40 height 27
click at [1004, 211] on span "3.00" at bounding box center [1004, 221] width 40 height 27
click at [551, 209] on div "(10.0pts) Comprobación de lectura No.1." at bounding box center [687, 222] width 804 height 43
click at [555, 212] on div "(10.0pts) Comprobación de lectura No.1." at bounding box center [687, 222] width 804 height 43
click at [388, 211] on div "(10.0pts) Comprobación de lectura No.1." at bounding box center [687, 222] width 804 height 43
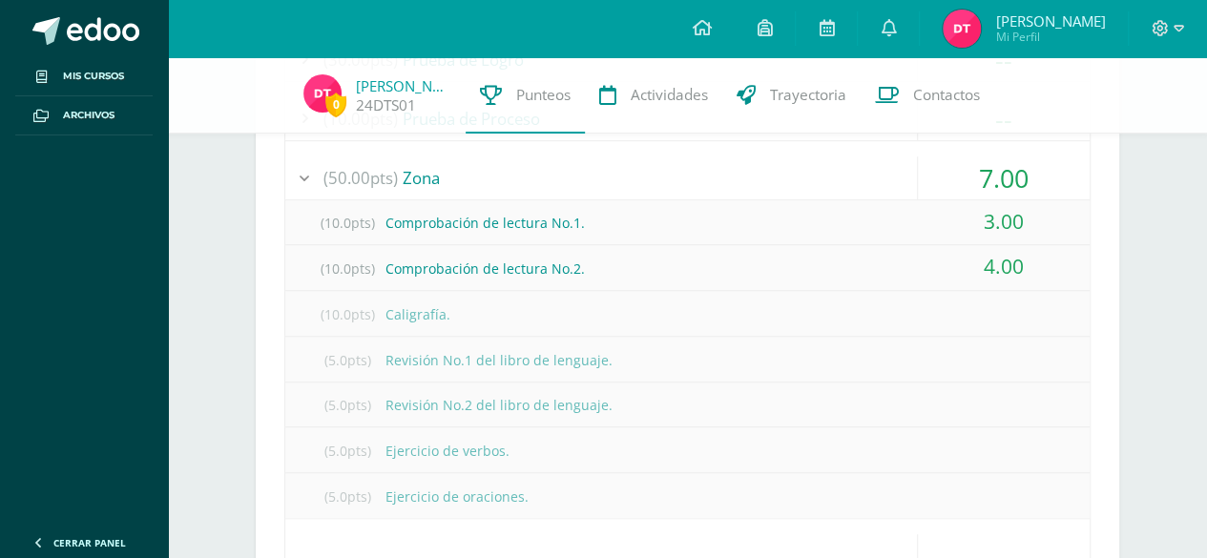
click at [342, 213] on span "(10.0pts)" at bounding box center [347, 222] width 76 height 43
click at [1034, 217] on div "3.00" at bounding box center [1004, 222] width 172 height 45
click at [889, 20] on icon at bounding box center [888, 27] width 15 height 17
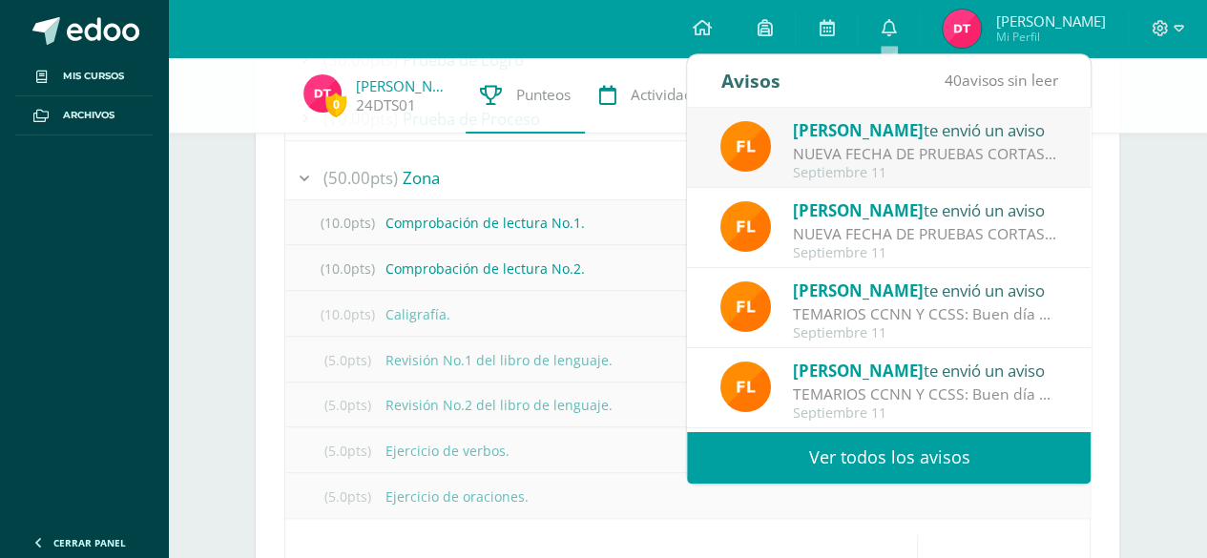
click at [851, 461] on link "Ver todos los avisos" at bounding box center [889, 457] width 404 height 52
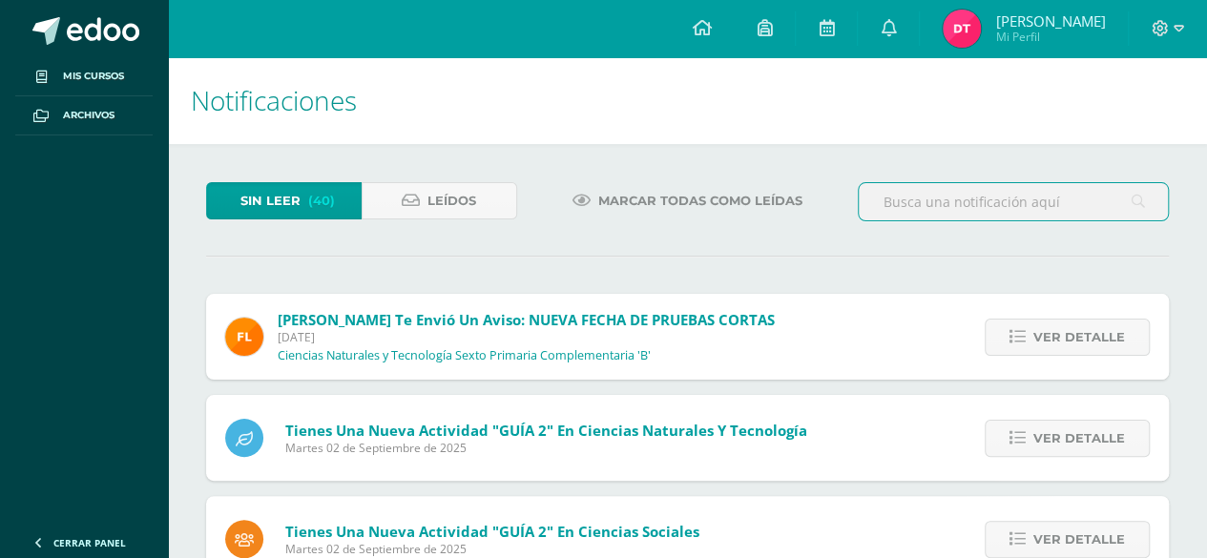
click at [1023, 211] on input "text" at bounding box center [1013, 201] width 309 height 37
type input "Comprobación"
click at [1017, 218] on input "Comprobación" at bounding box center [1013, 201] width 309 height 37
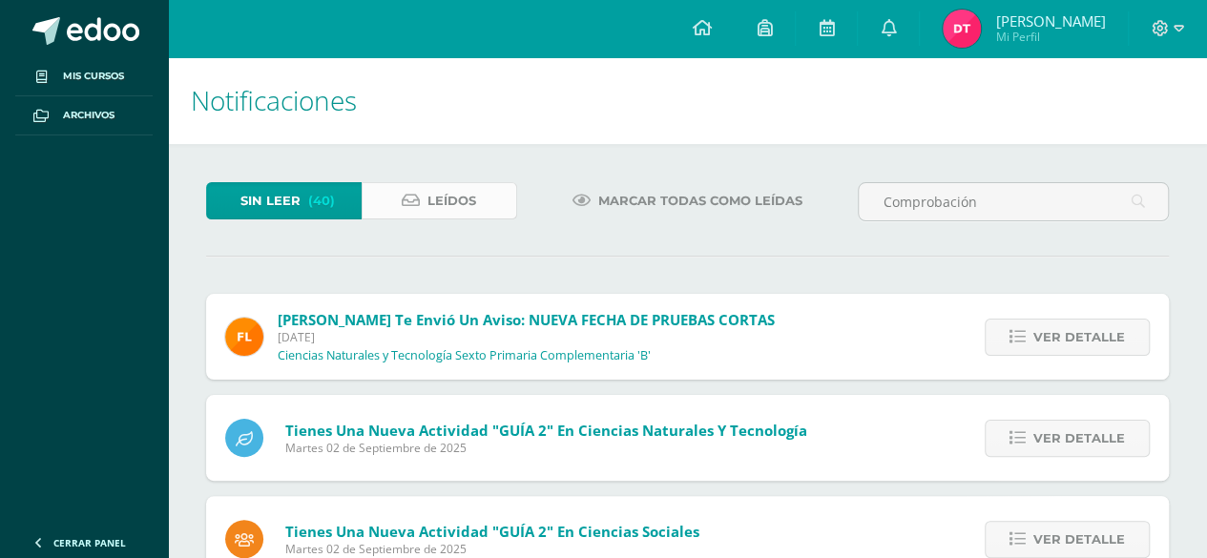
click at [426, 188] on link "Leídos" at bounding box center [440, 200] width 156 height 37
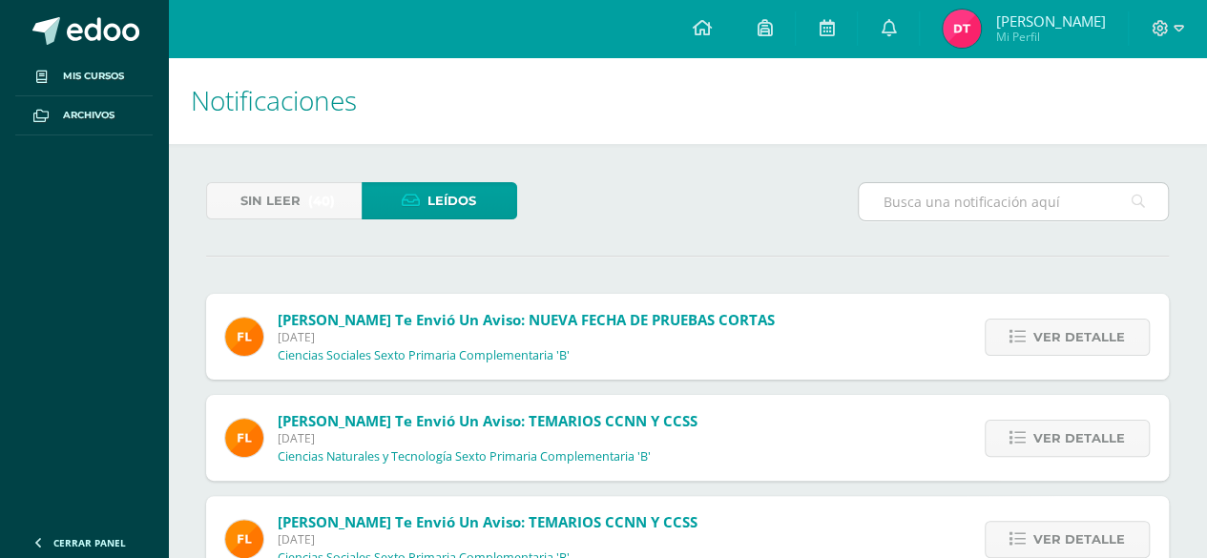
click at [1059, 206] on input "text" at bounding box center [1013, 201] width 309 height 37
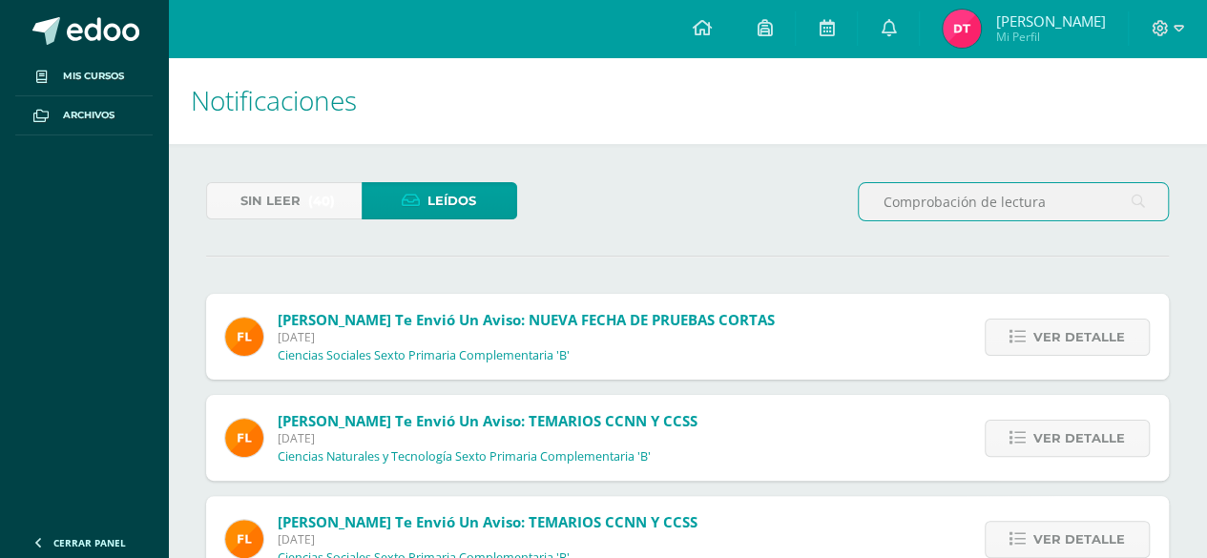
click at [1129, 210] on input "Comprobación de lectura" at bounding box center [1013, 201] width 309 height 37
type input "Comprobación de lectura"
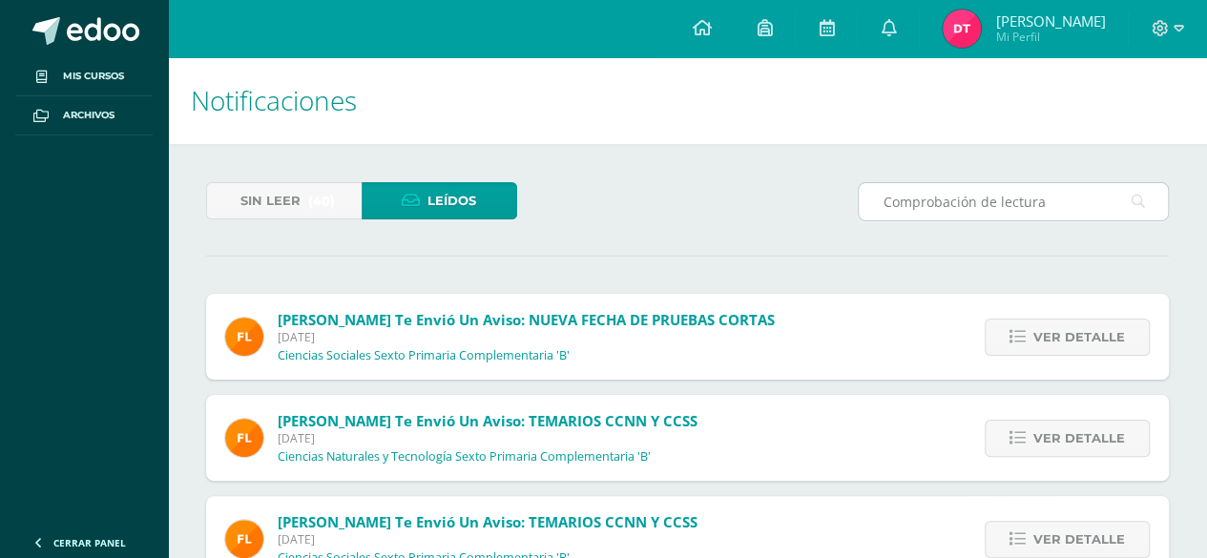
click at [1137, 203] on icon at bounding box center [1138, 201] width 13 height 39
click at [889, 227] on div "Comprobación de lectura" at bounding box center [1013, 209] width 326 height 55
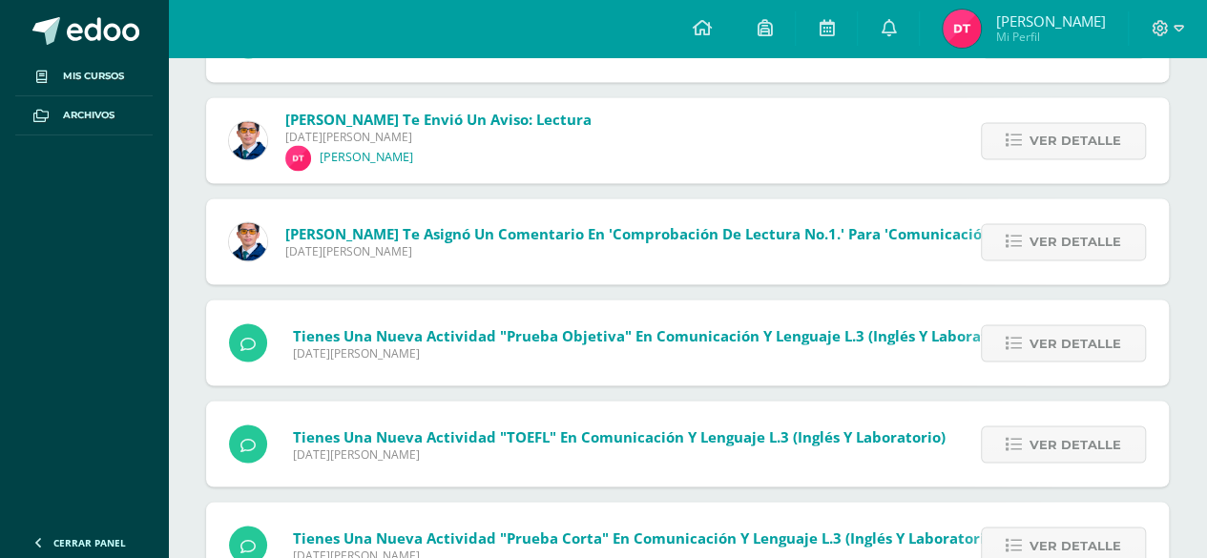
scroll to position [5156, 0]
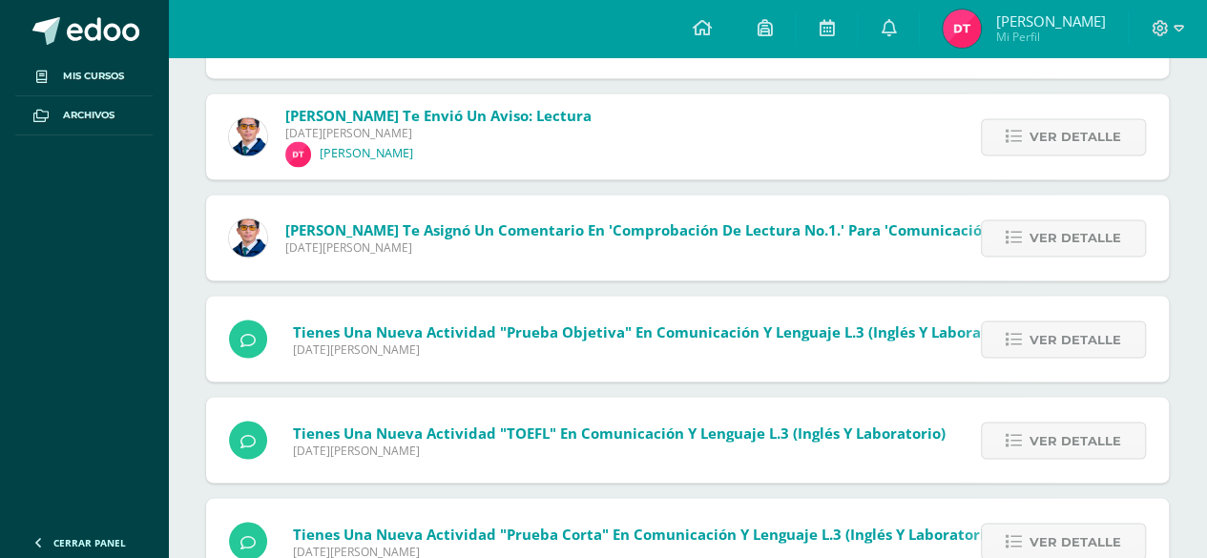
click at [1032, 235] on span "Ver detalle" at bounding box center [1075, 237] width 92 height 35
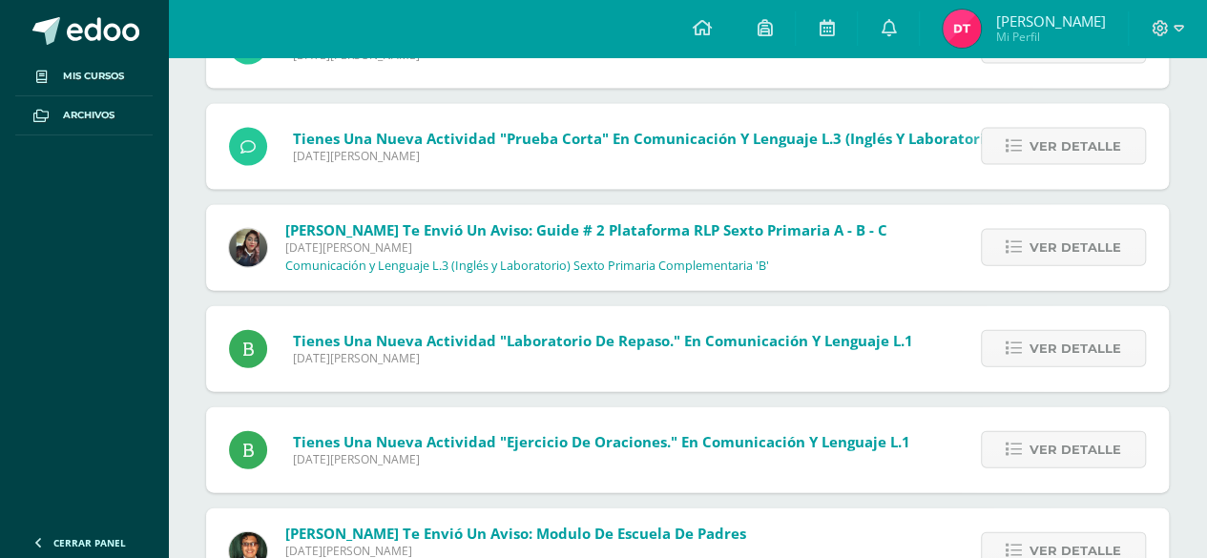
scroll to position [5665, 0]
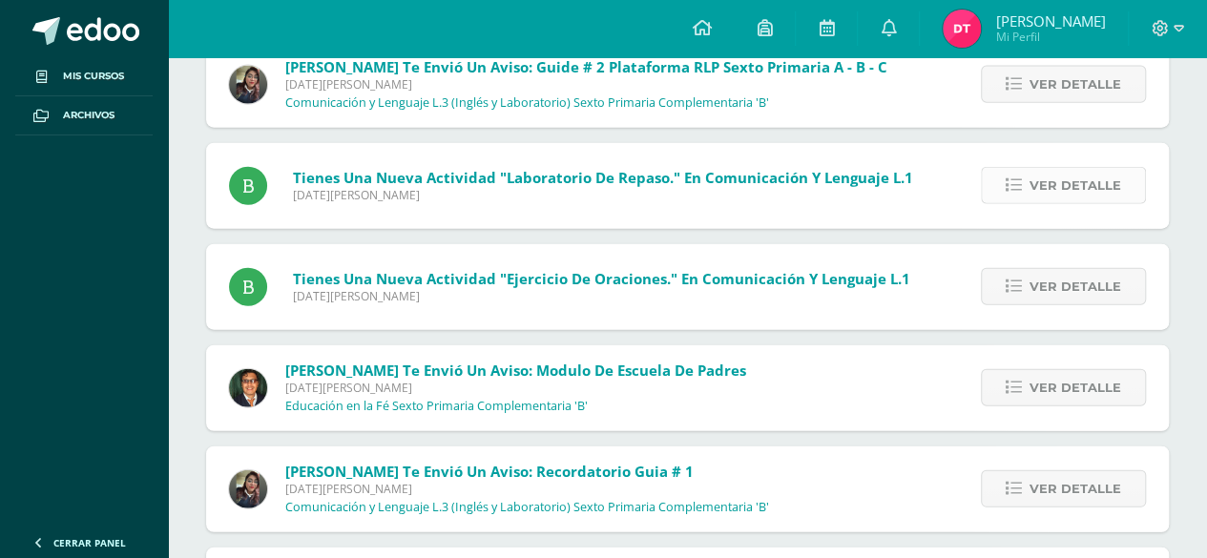
click at [1022, 179] on icon at bounding box center [1014, 185] width 16 height 16
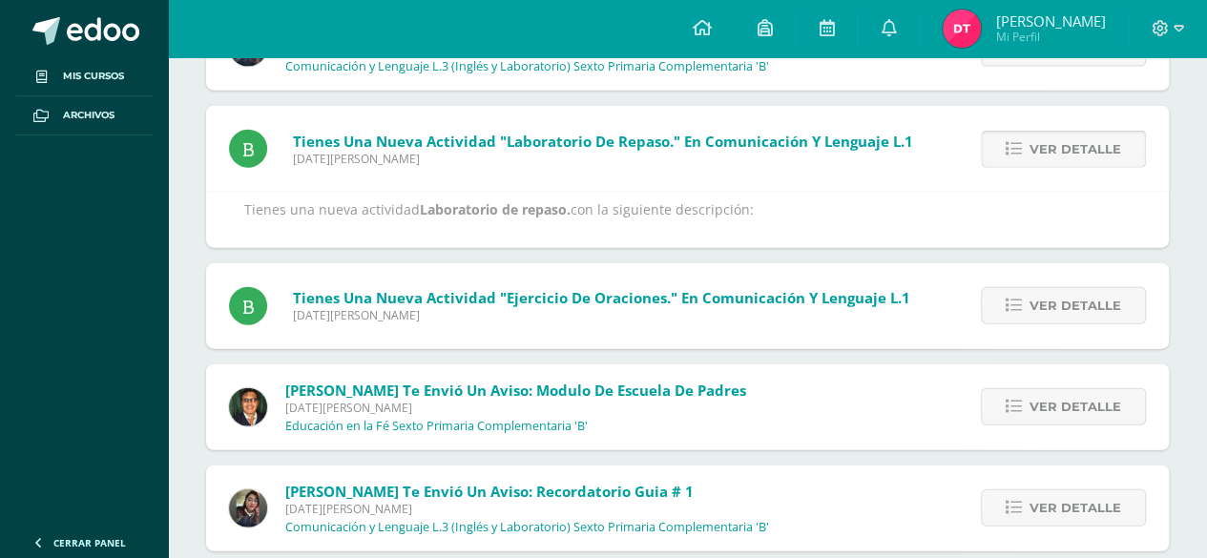
scroll to position [5715, 0]
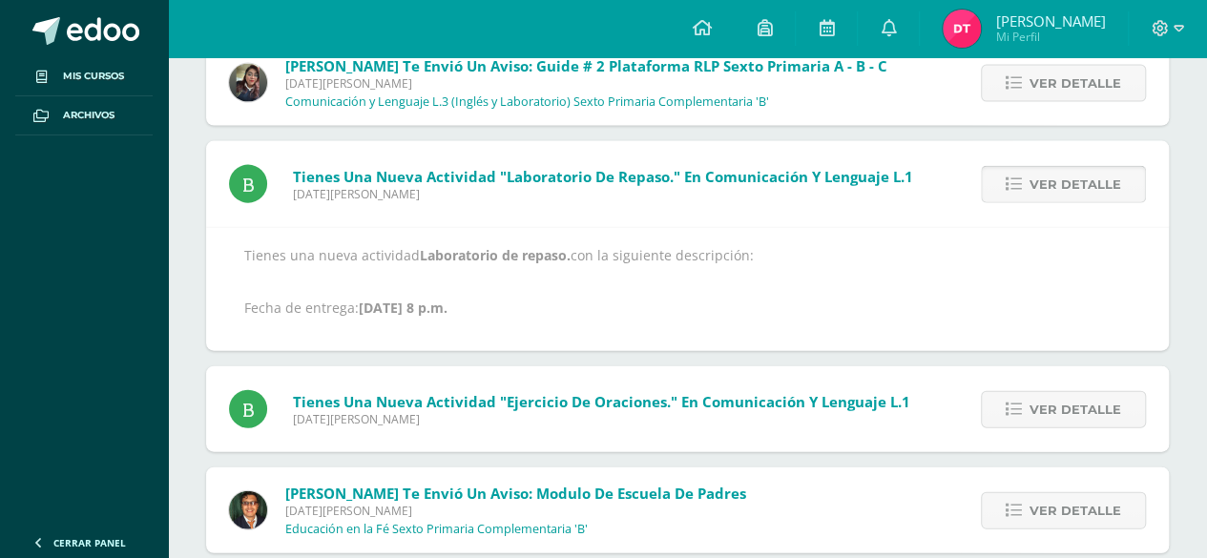
click at [1029, 180] on link "Ver detalle" at bounding box center [1063, 184] width 165 height 37
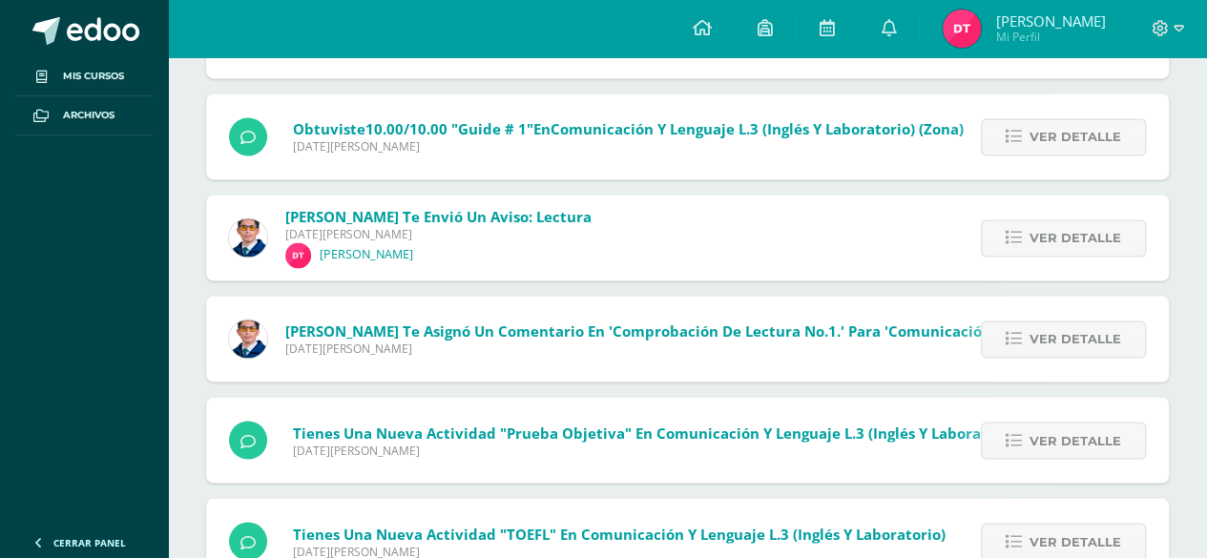
scroll to position [4991, 0]
